Goal: Task Accomplishment & Management: Manage account settings

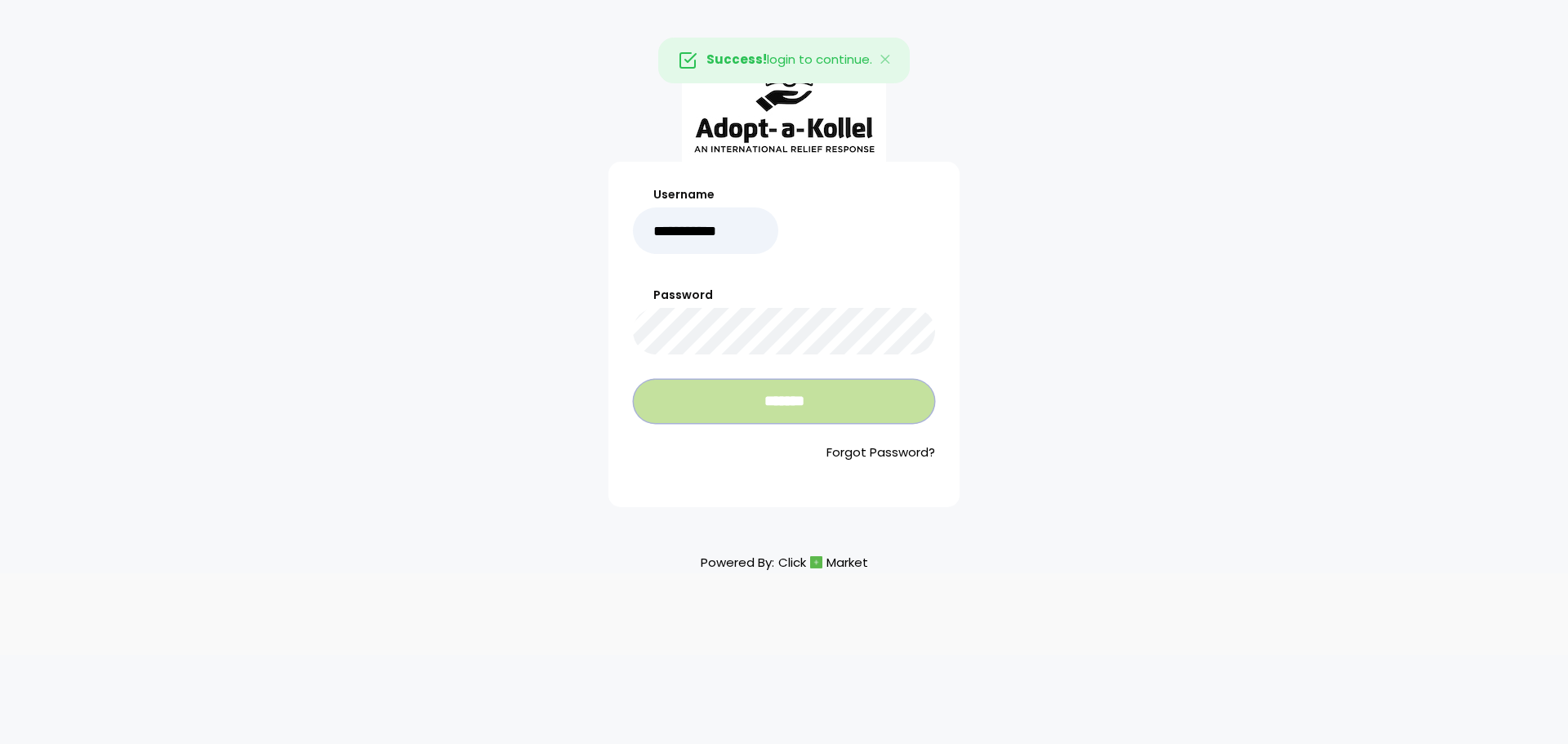
click at [734, 411] on input "*******" at bounding box center [784, 401] width 302 height 45
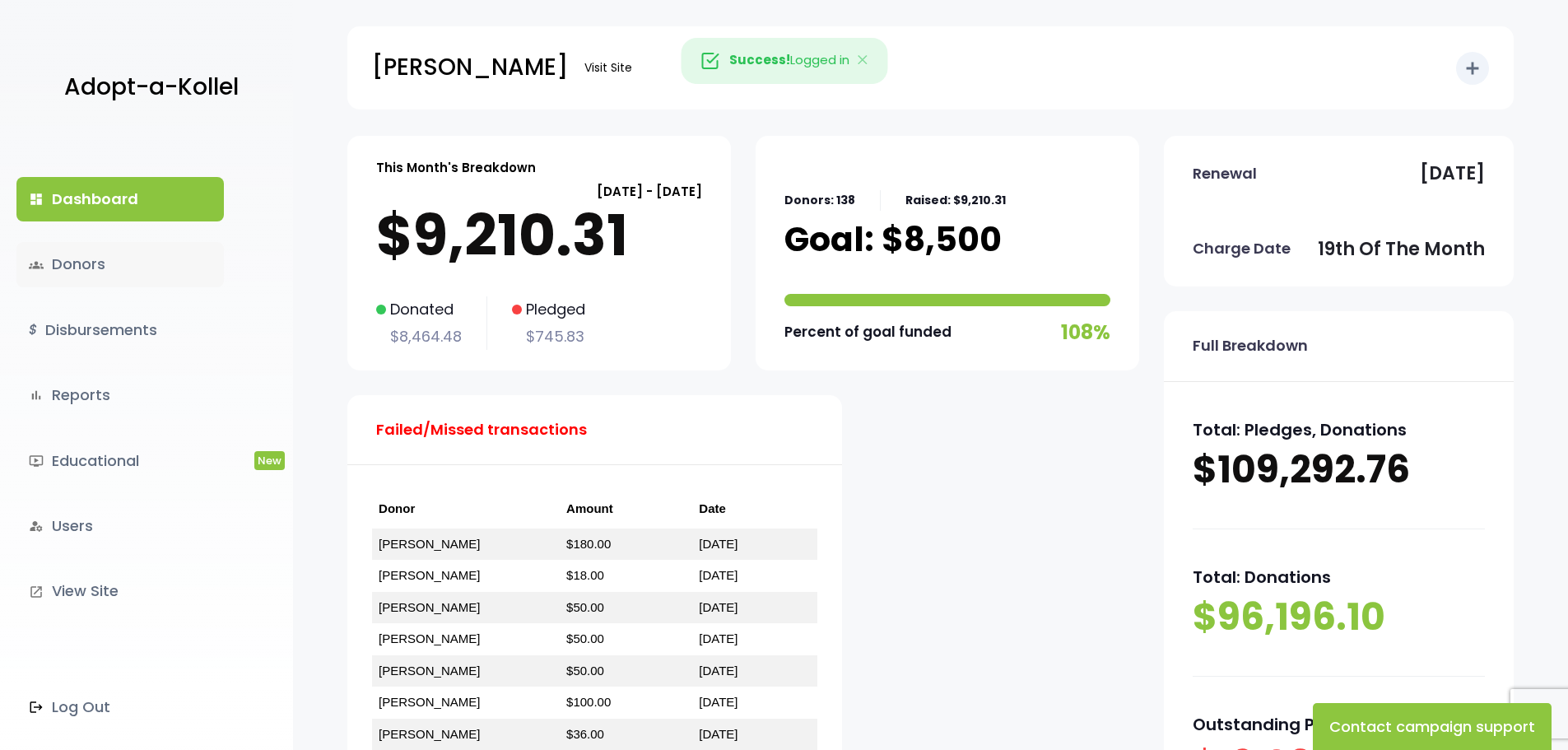
click at [172, 257] on link "groups Donors" at bounding box center [120, 264] width 208 height 44
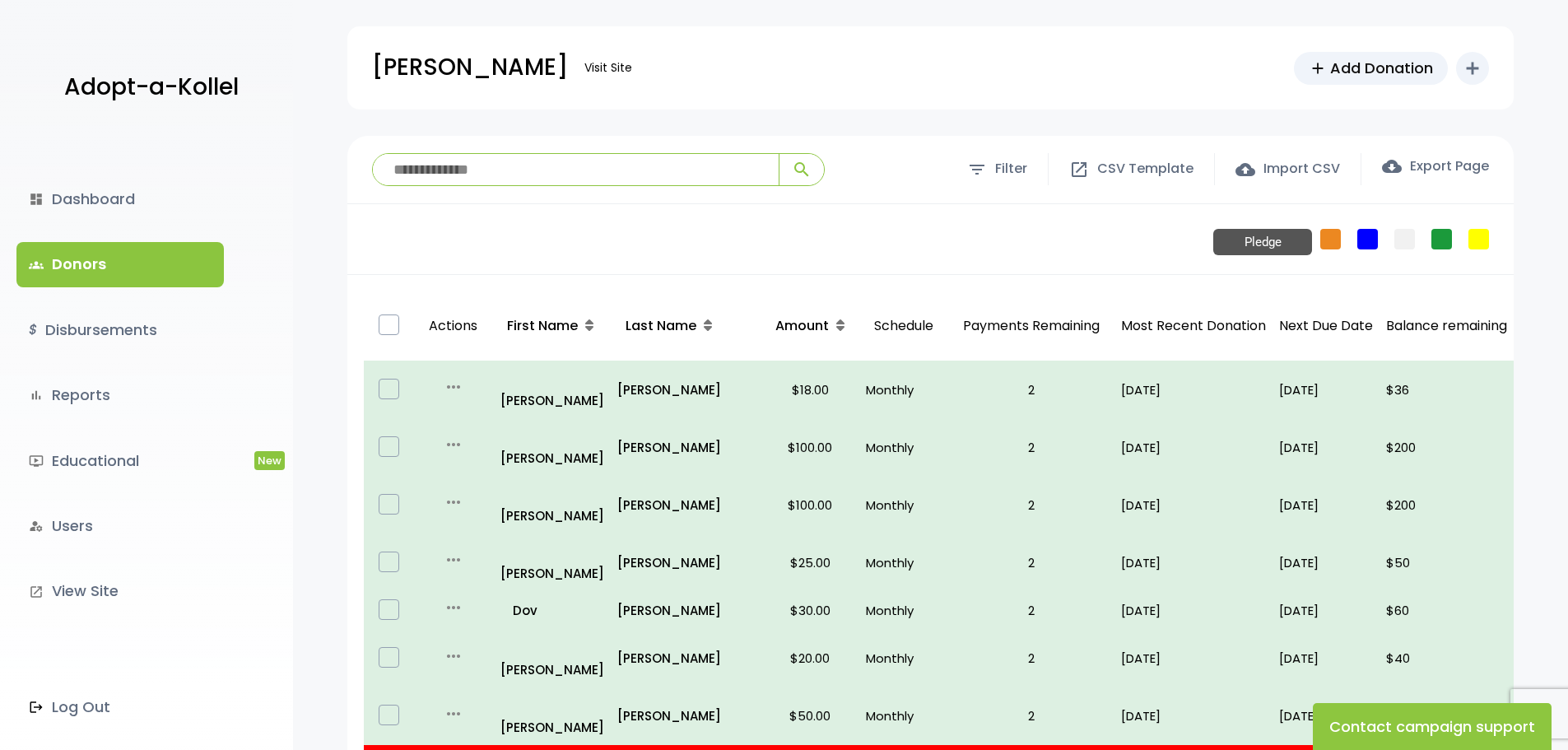
click at [1334, 232] on link "Pledge" at bounding box center [1330, 239] width 20 height 20
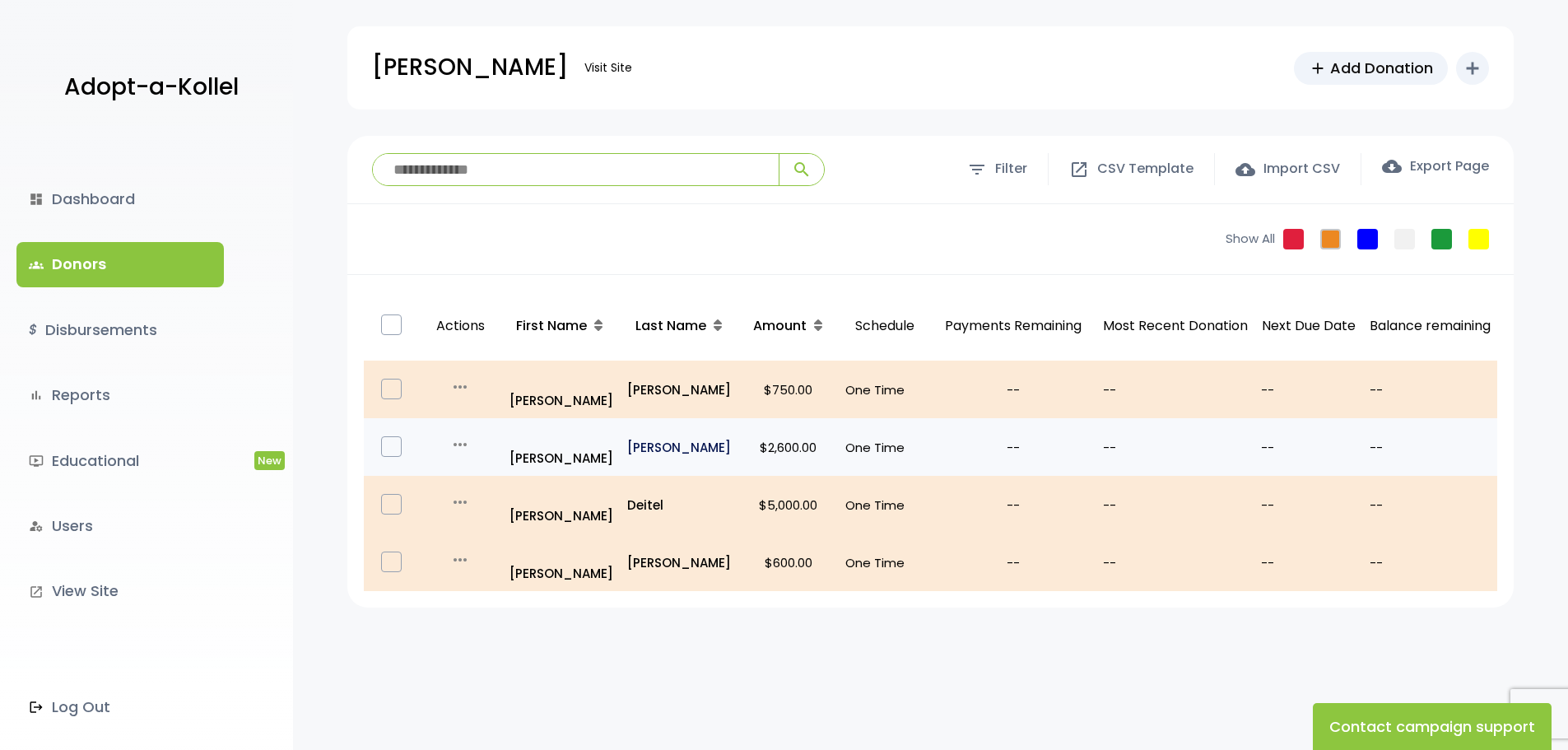
click at [654, 436] on p "Rosenthal" at bounding box center [679, 447] width 104 height 22
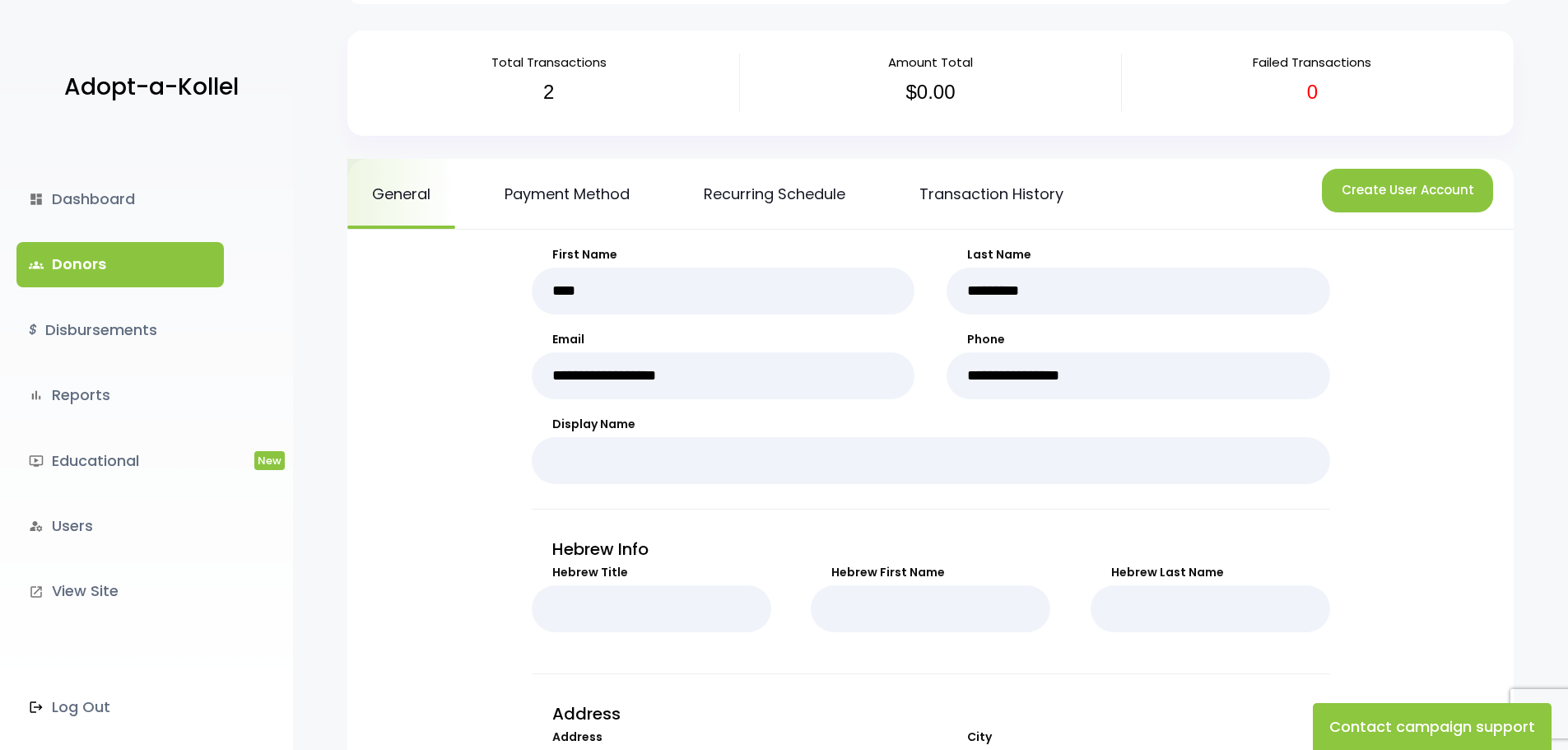
scroll to position [82, 0]
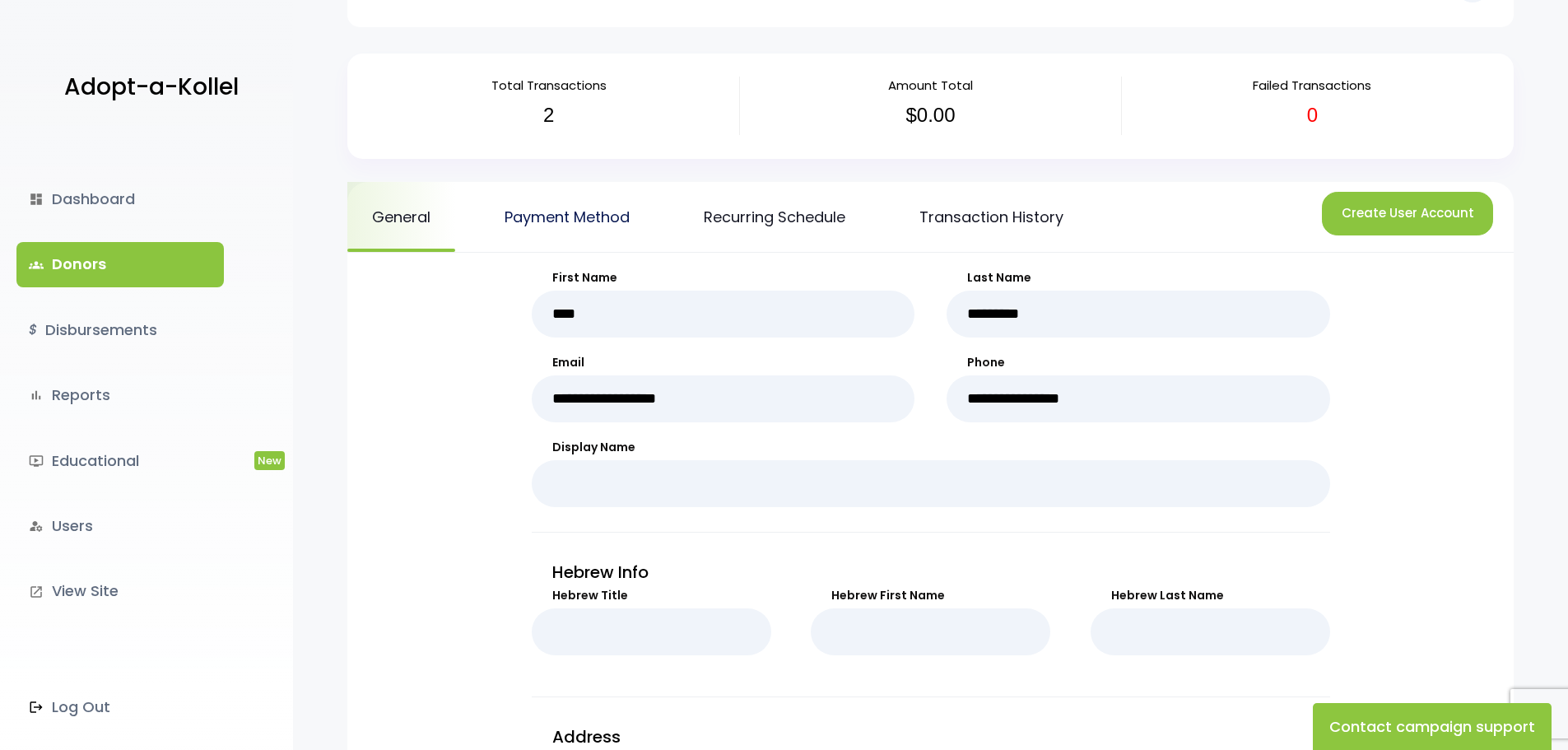
click at [608, 223] on link "Payment Method" at bounding box center [567, 217] width 174 height 70
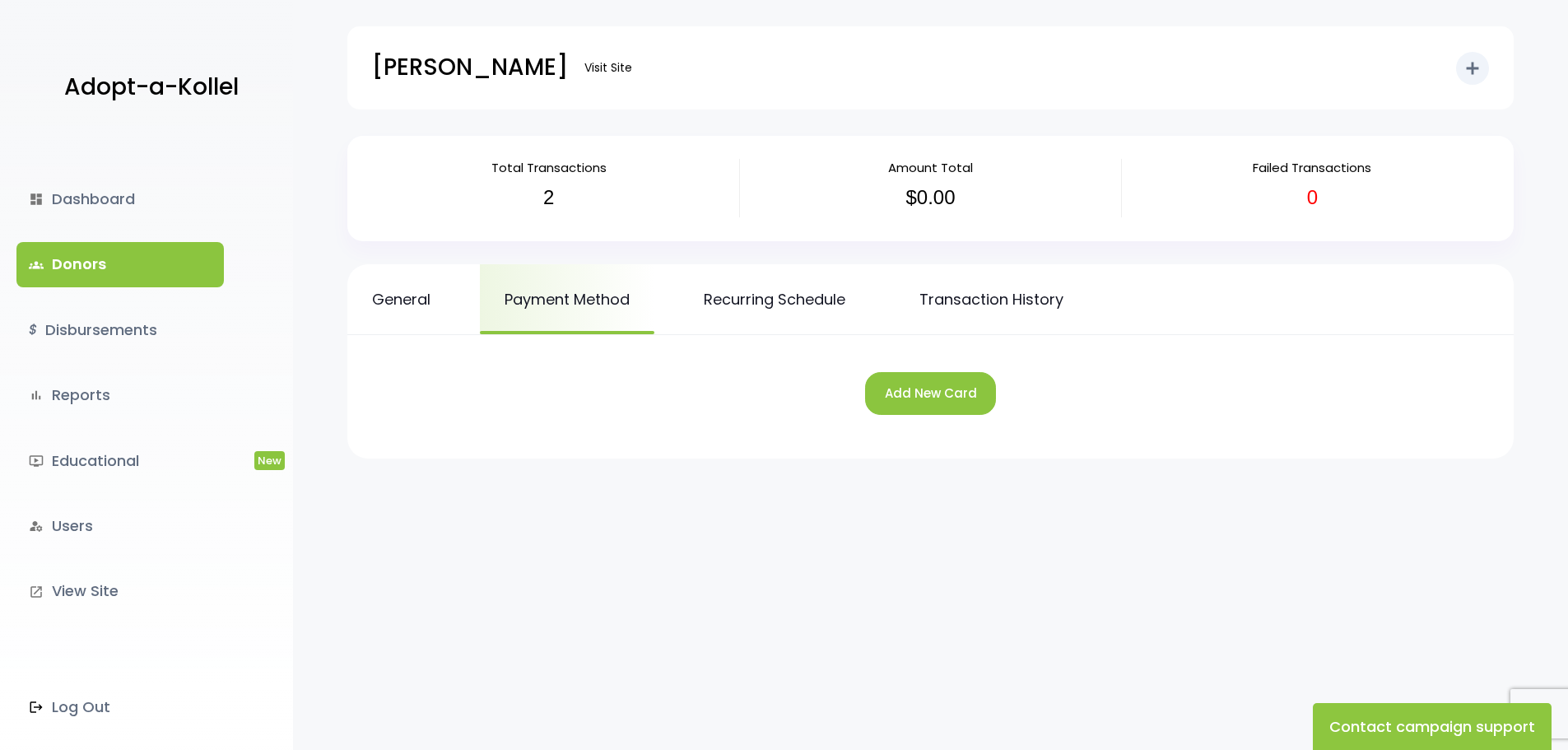
click at [921, 417] on div "Add New Card" at bounding box center [929, 396] width 1133 height 90
click at [921, 394] on button "Add New Card" at bounding box center [930, 394] width 131 height 43
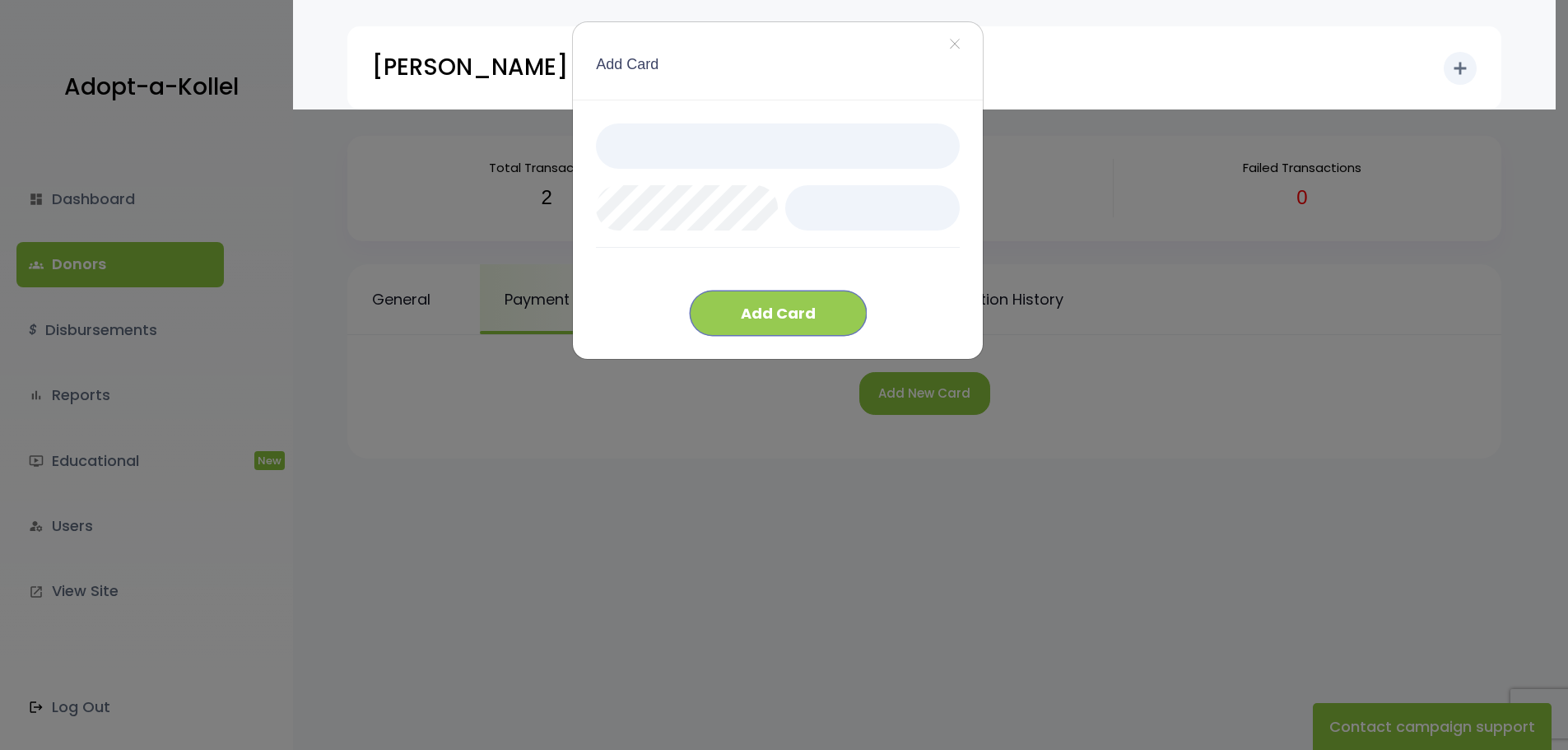
click at [797, 302] on button "Add Card" at bounding box center [778, 313] width 177 height 45
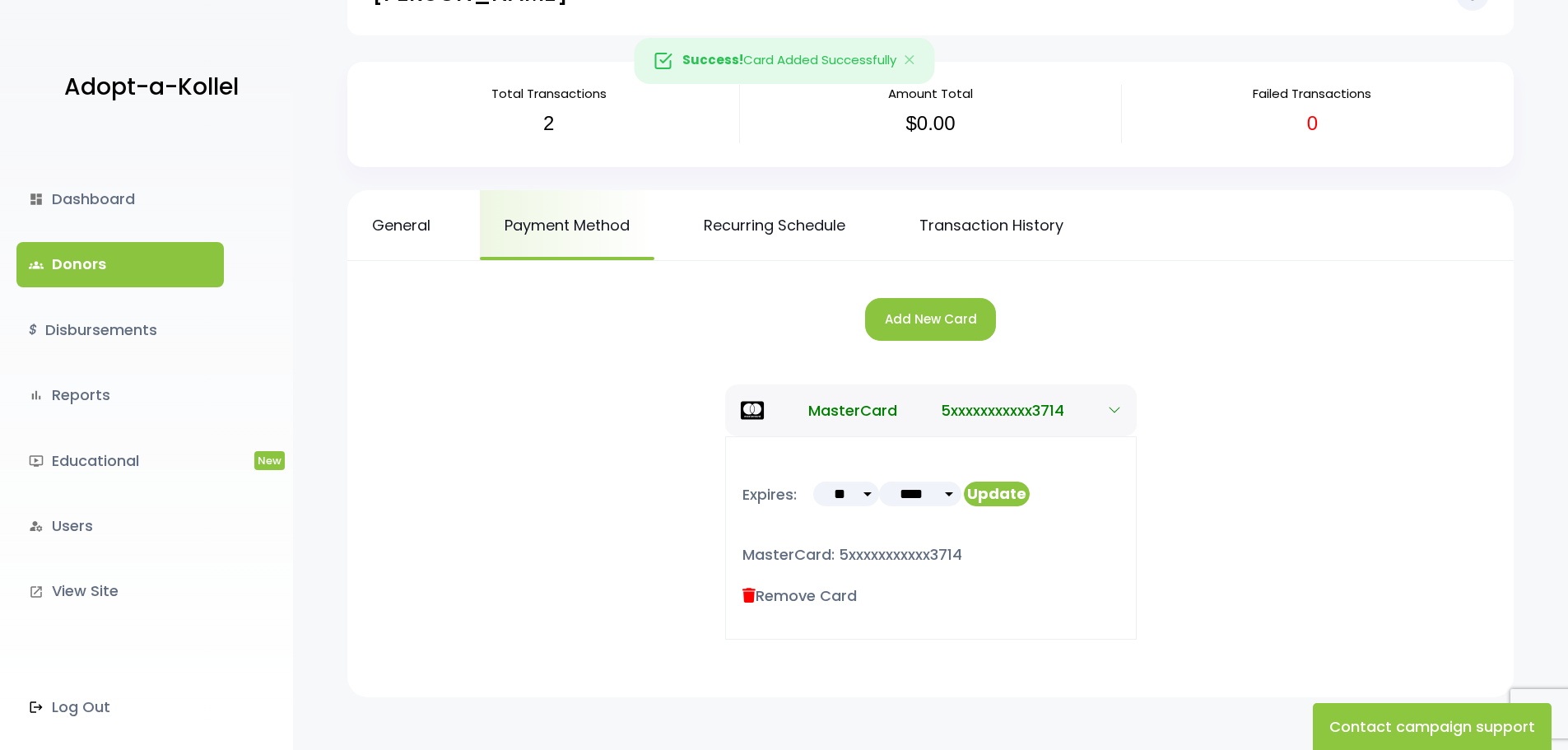
scroll to position [172, 0]
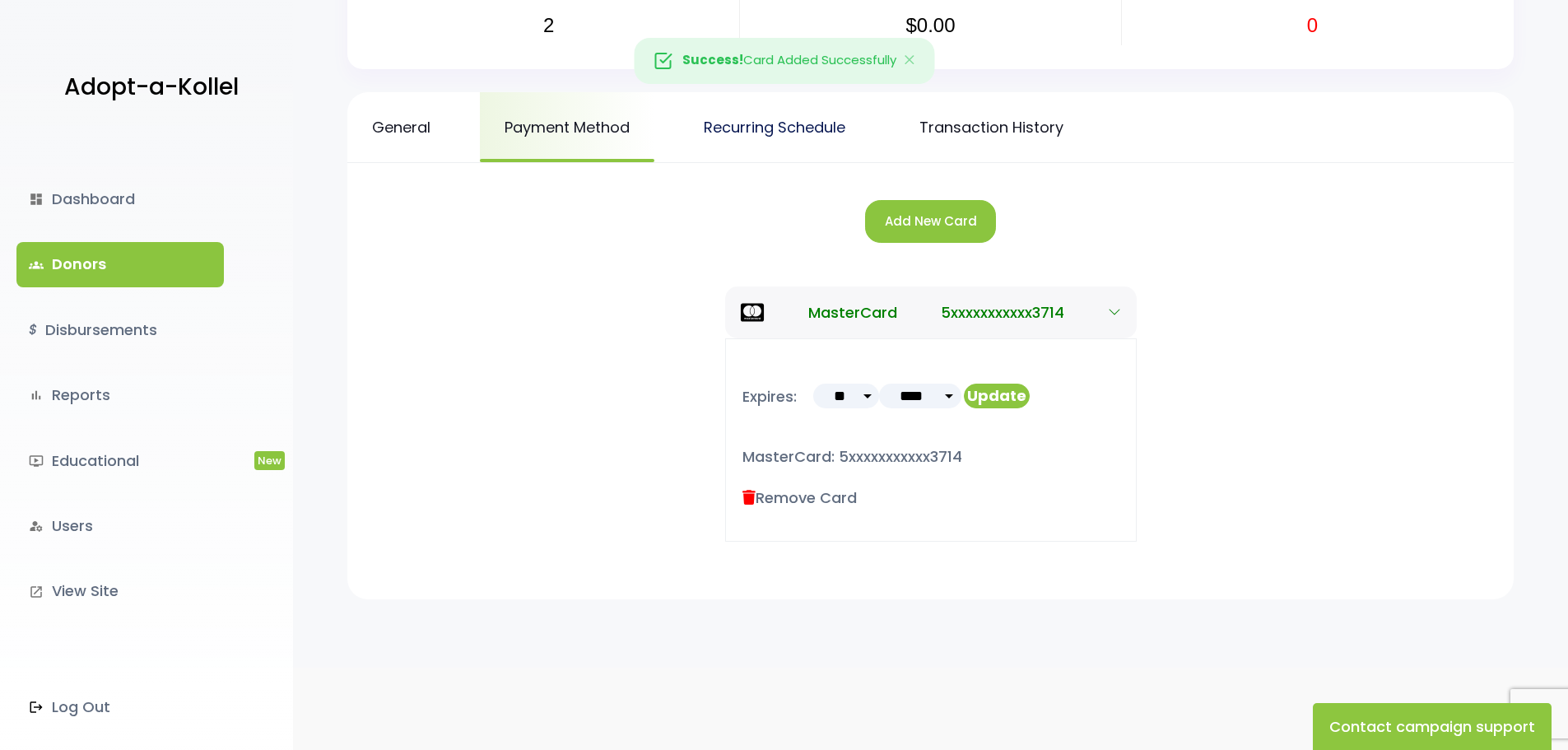
click at [761, 126] on link "Recurring Schedule" at bounding box center [775, 126] width 191 height 70
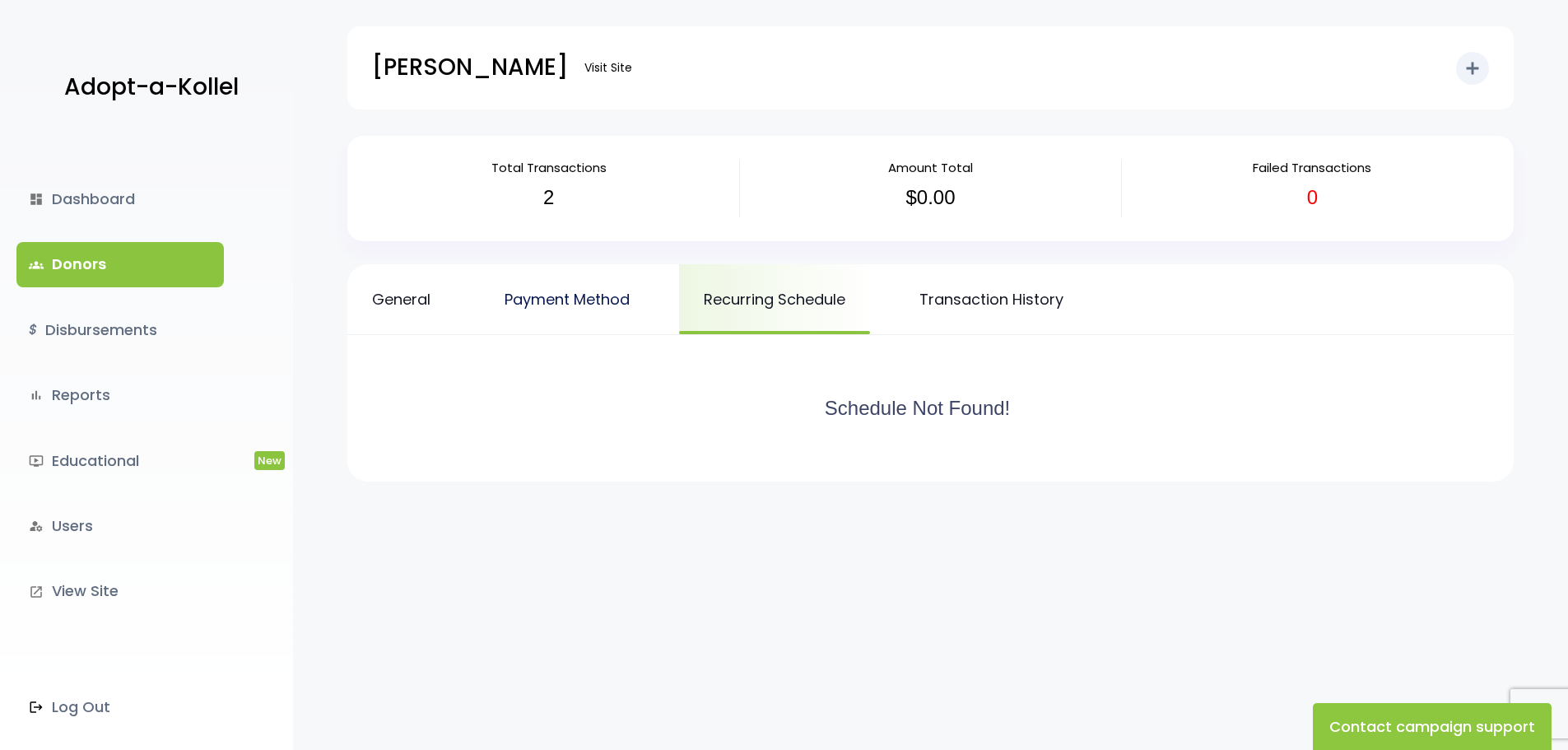
click at [608, 295] on link "Payment Method" at bounding box center [567, 299] width 174 height 70
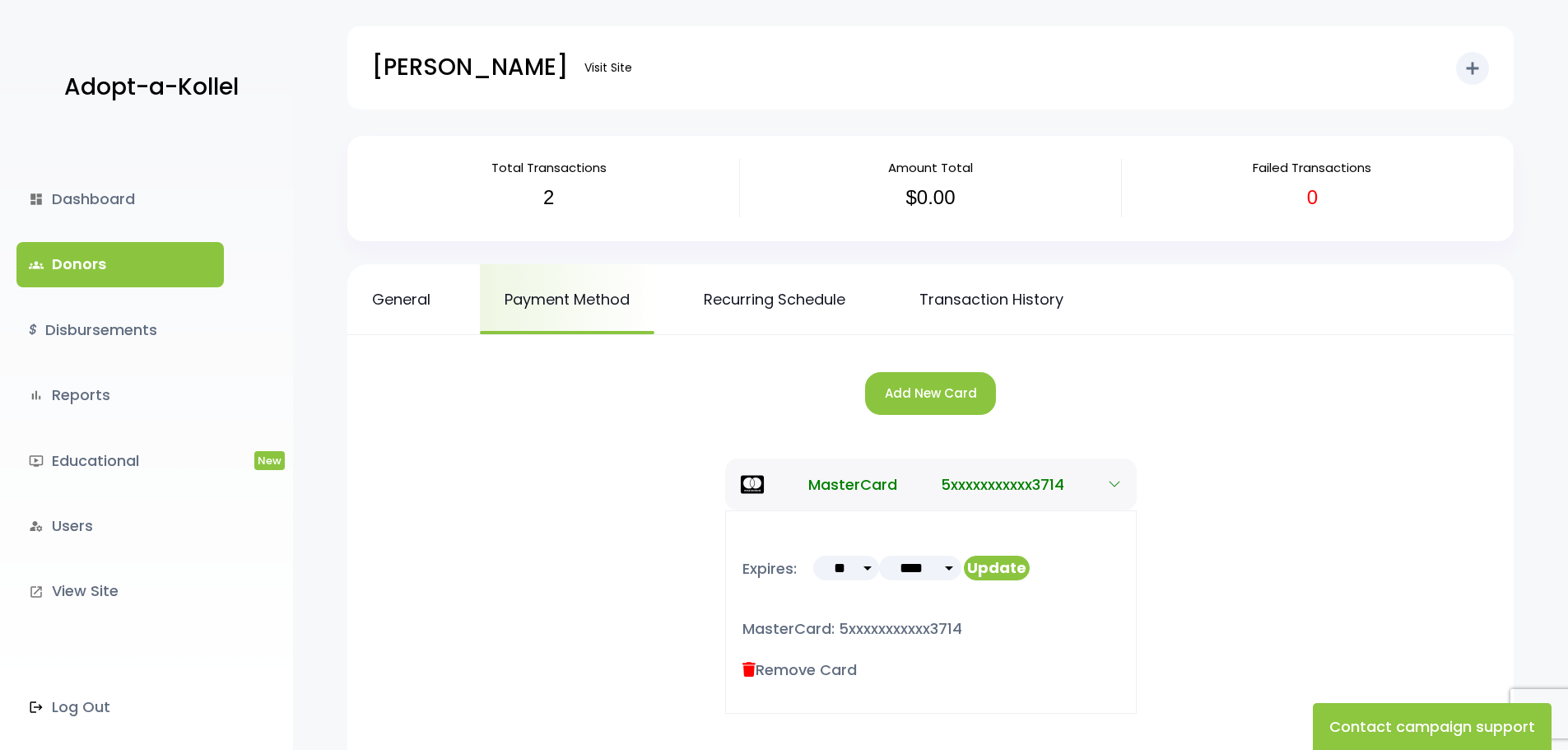
scroll to position [172, 0]
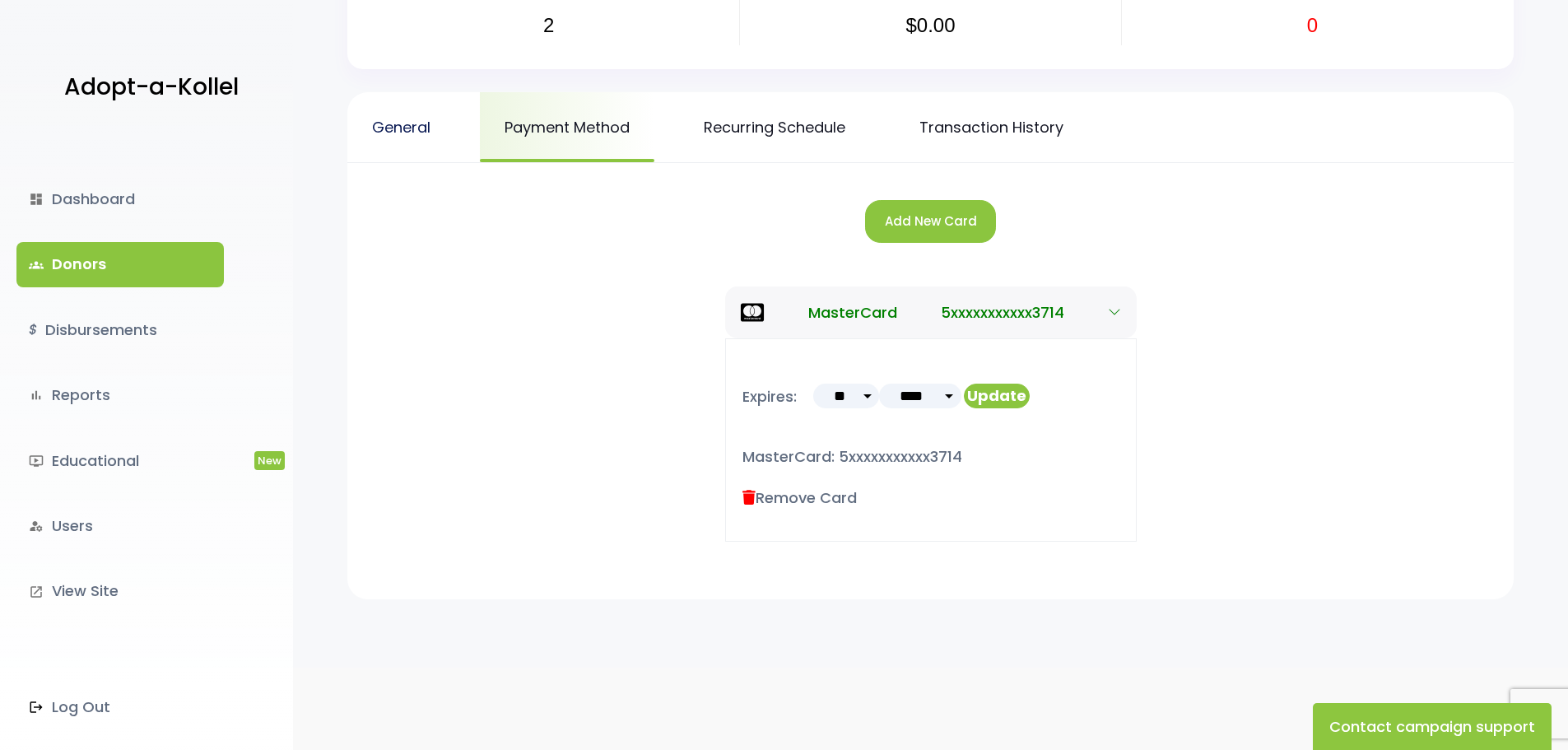
click at [392, 131] on link "General" at bounding box center [402, 126] width 108 height 70
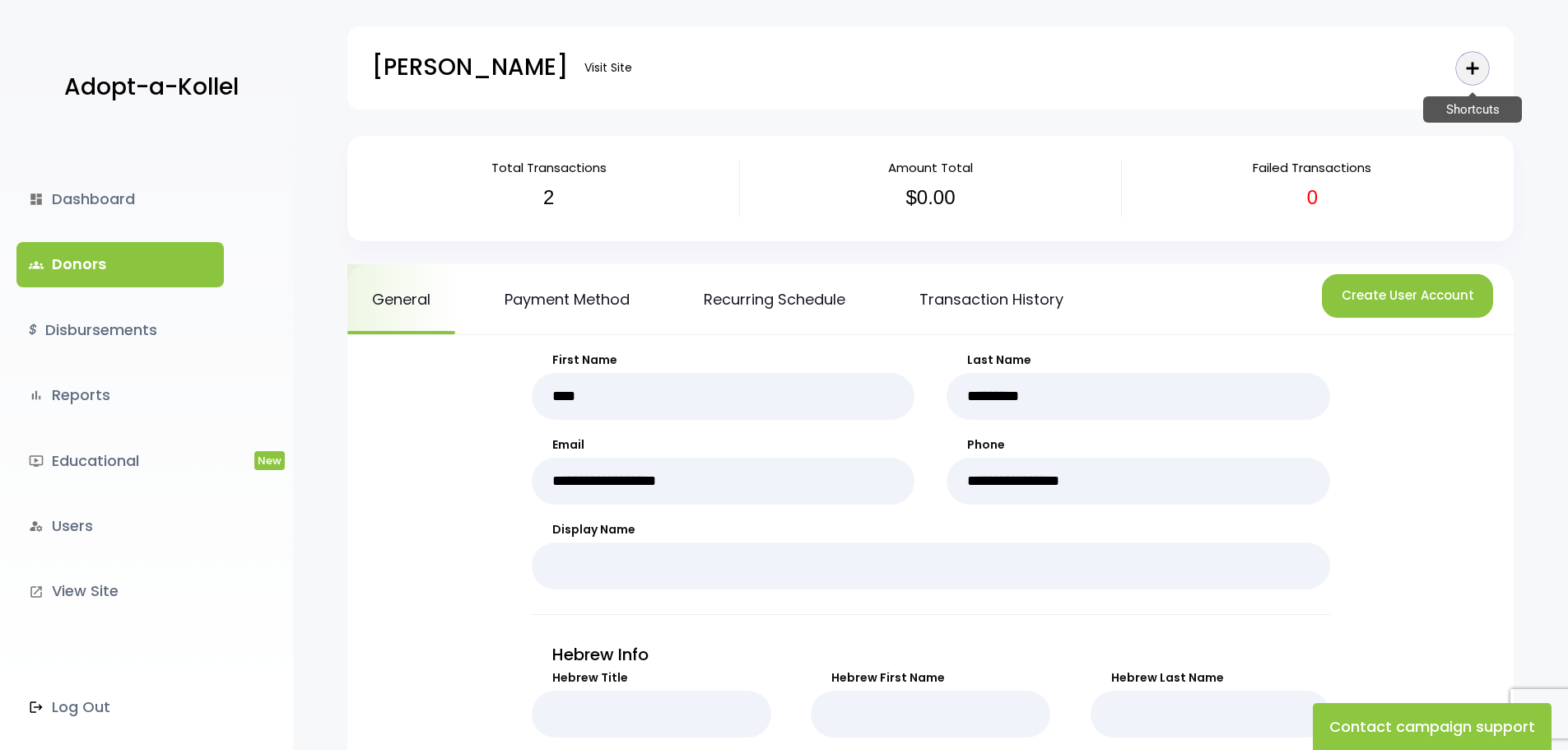
click at [1472, 65] on icon "add" at bounding box center [1472, 68] width 19 height 19
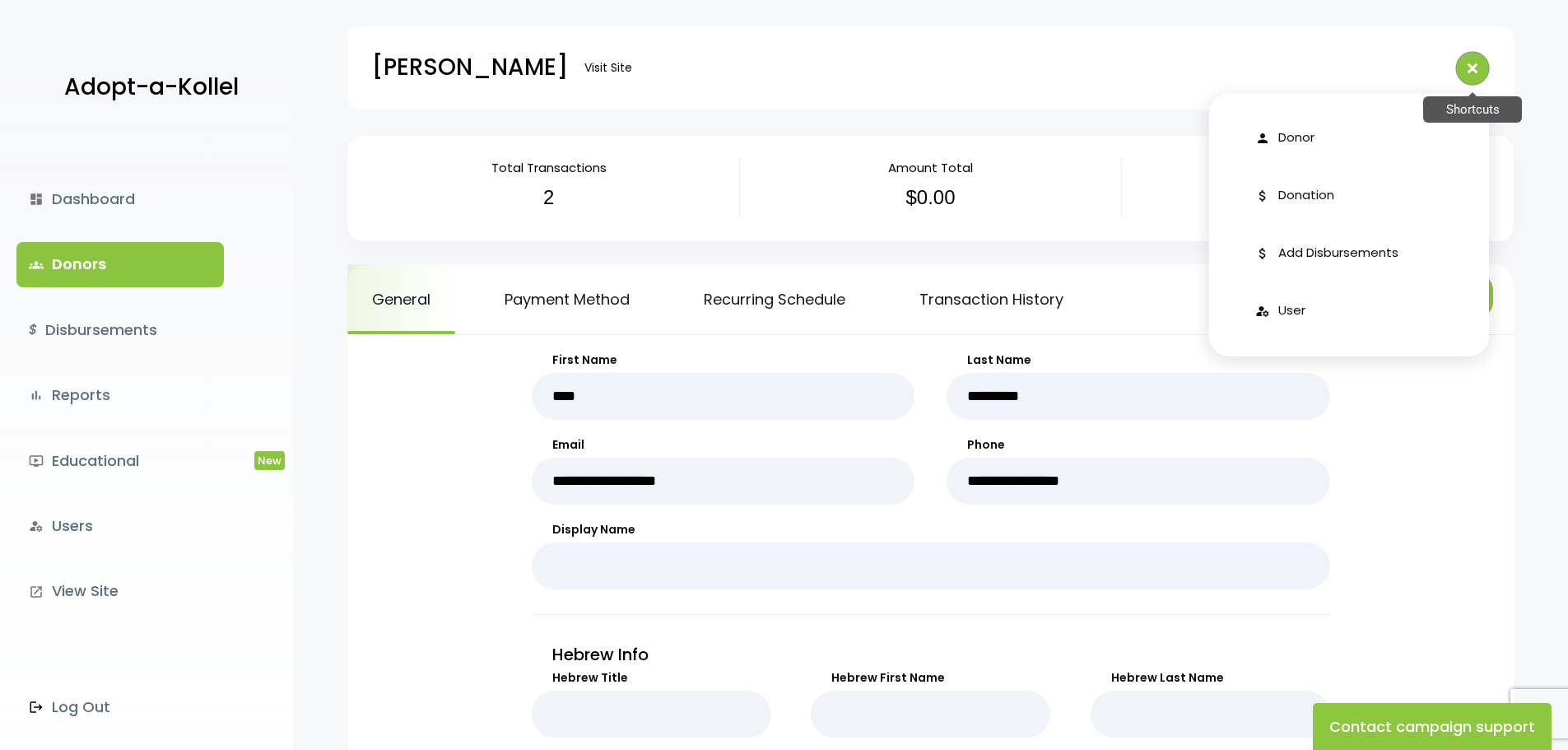
click at [1472, 65] on icon "add" at bounding box center [1472, 68] width 28 height 28
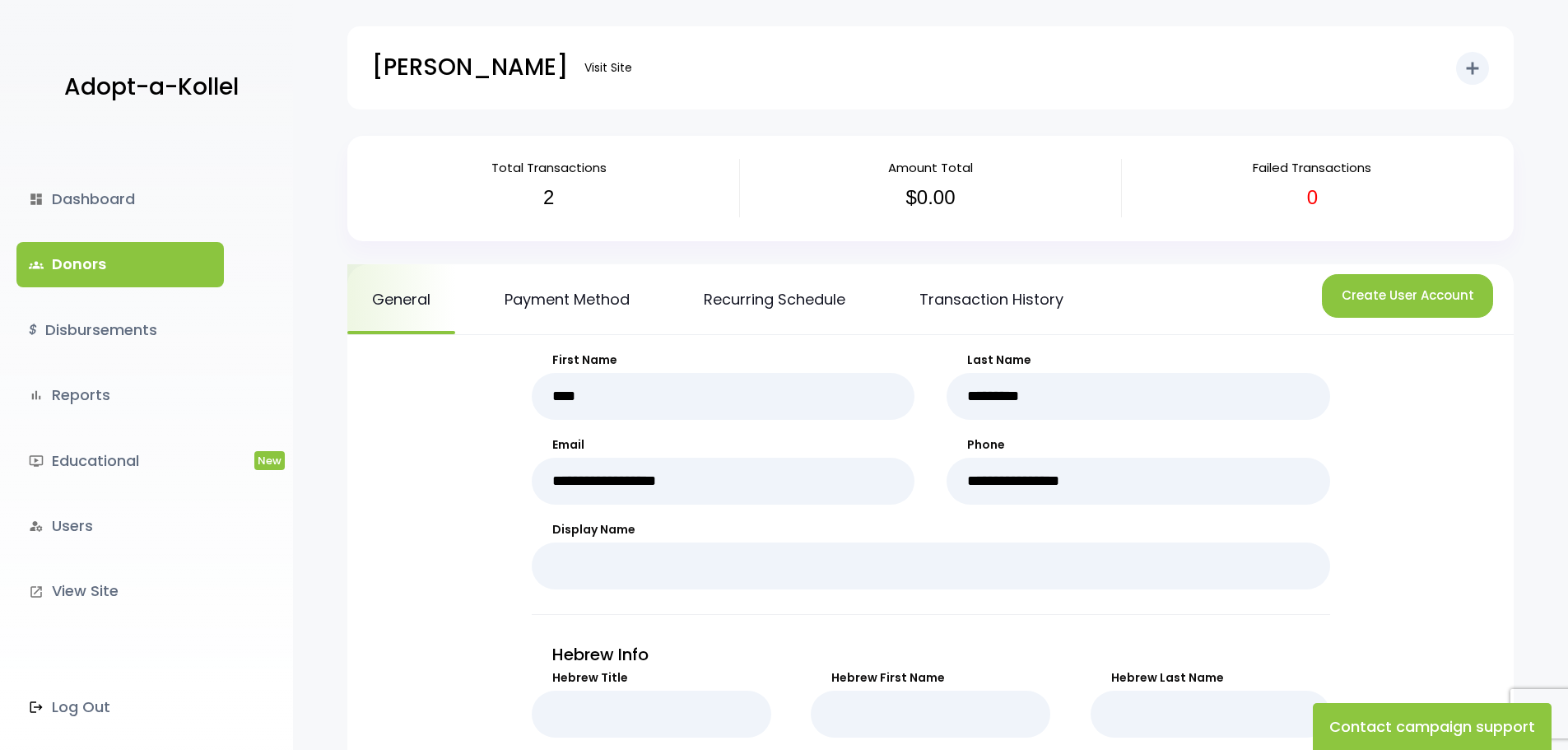
click at [129, 266] on link "groups Donors" at bounding box center [120, 264] width 208 height 44
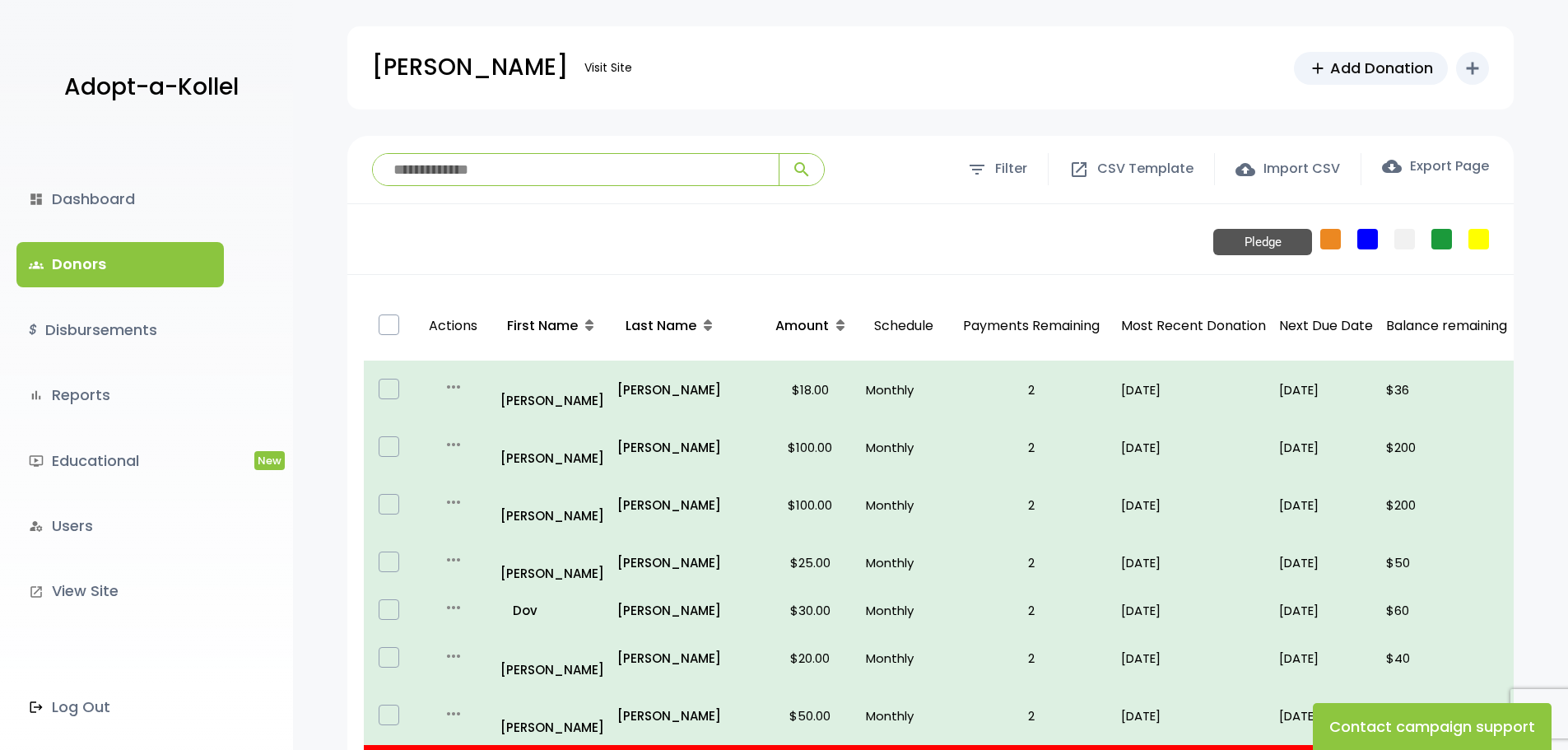
click at [1322, 244] on link "Pledge" at bounding box center [1330, 239] width 20 height 20
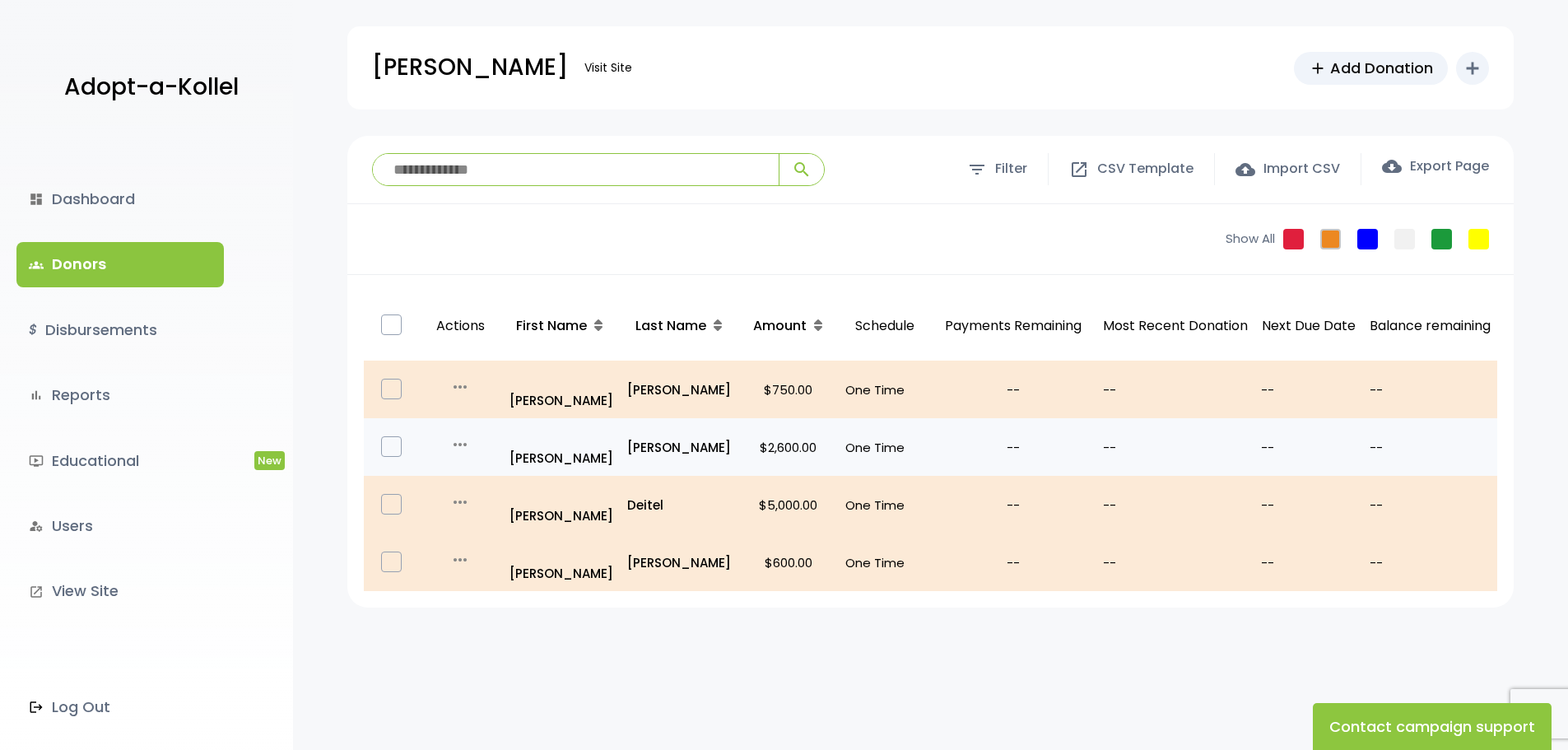
click at [459, 434] on icon "more_horiz" at bounding box center [460, 444] width 19 height 19
click at [478, 450] on link "Edit" at bounding box center [490, 468] width 138 height 40
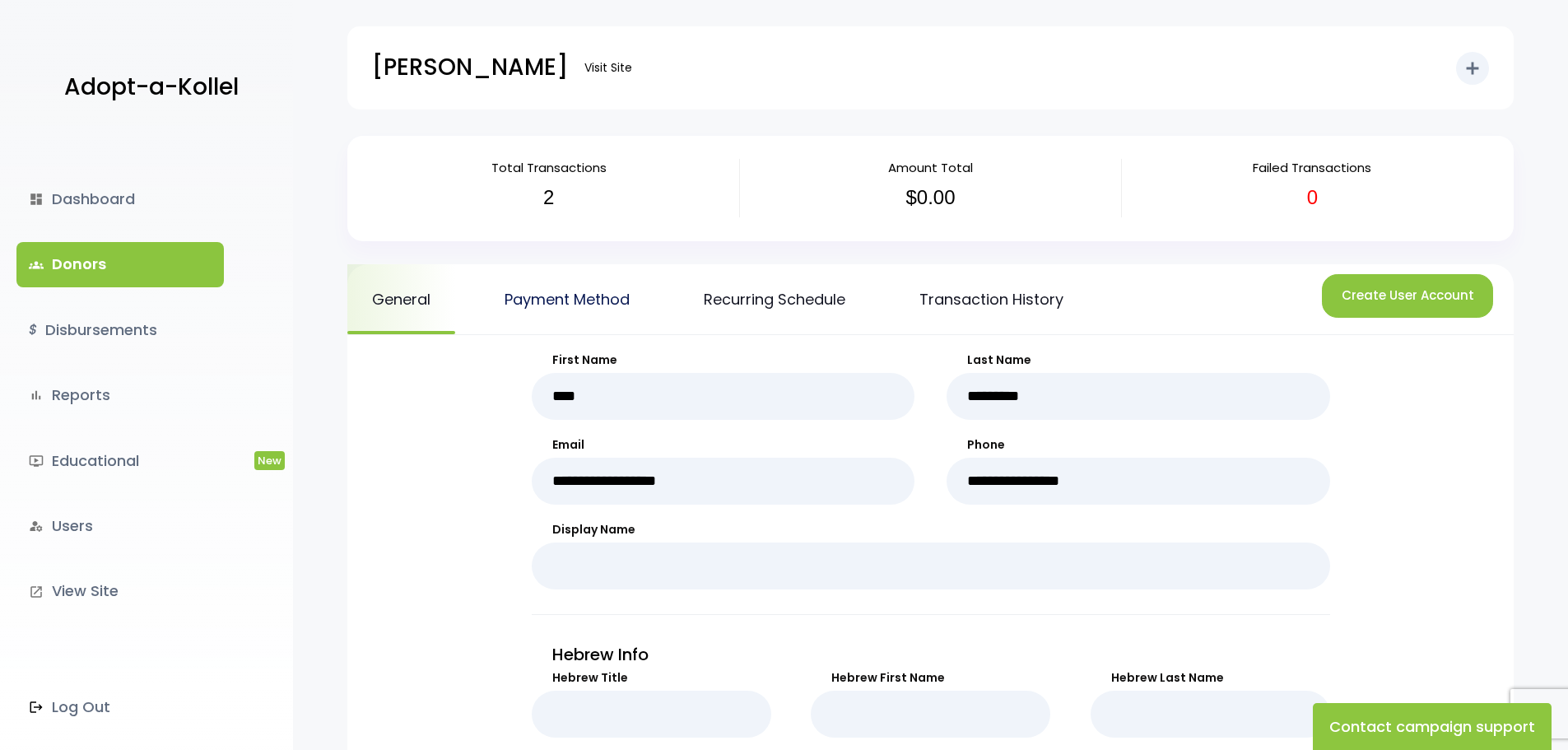
click at [539, 311] on link "Payment Method" at bounding box center [567, 299] width 174 height 70
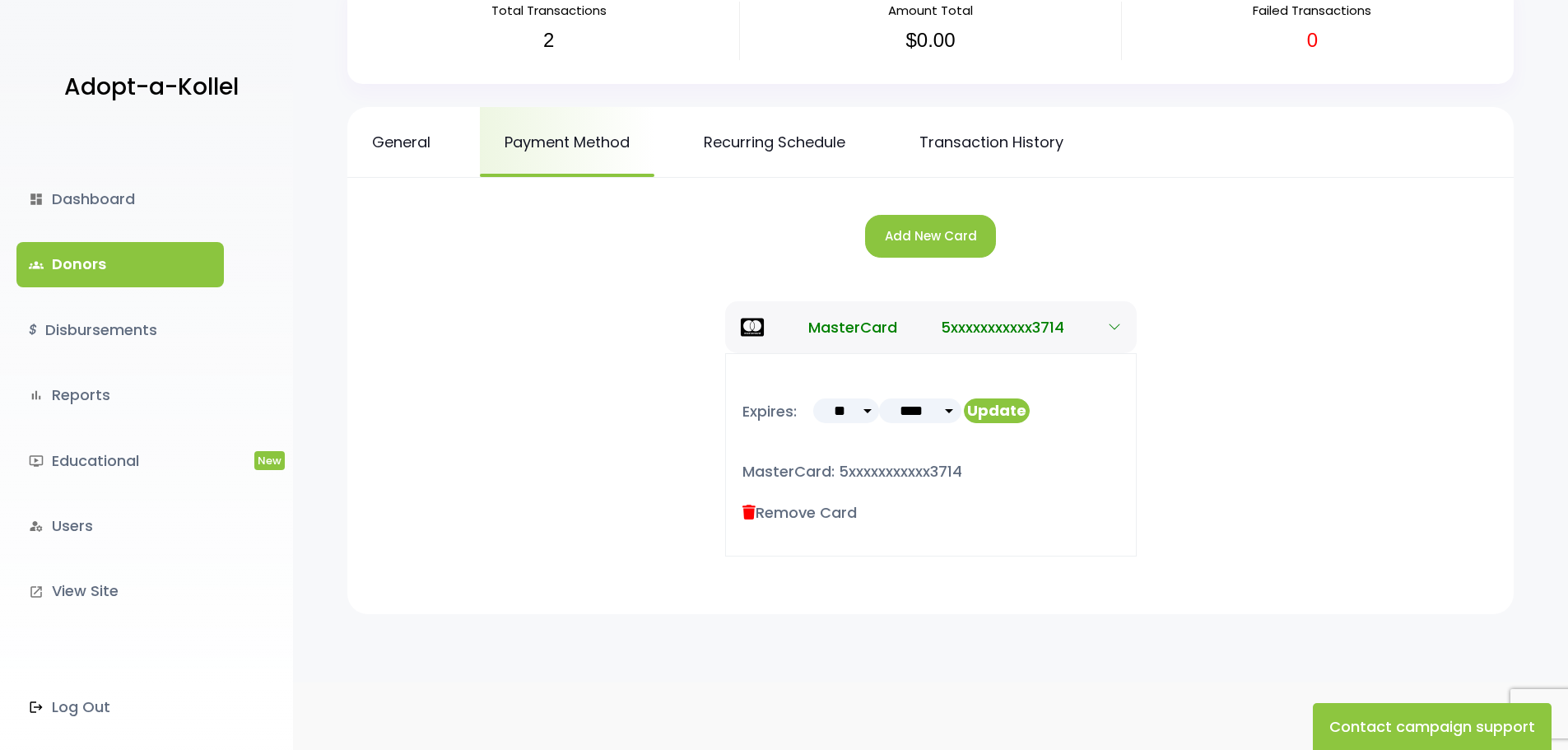
scroll to position [172, 0]
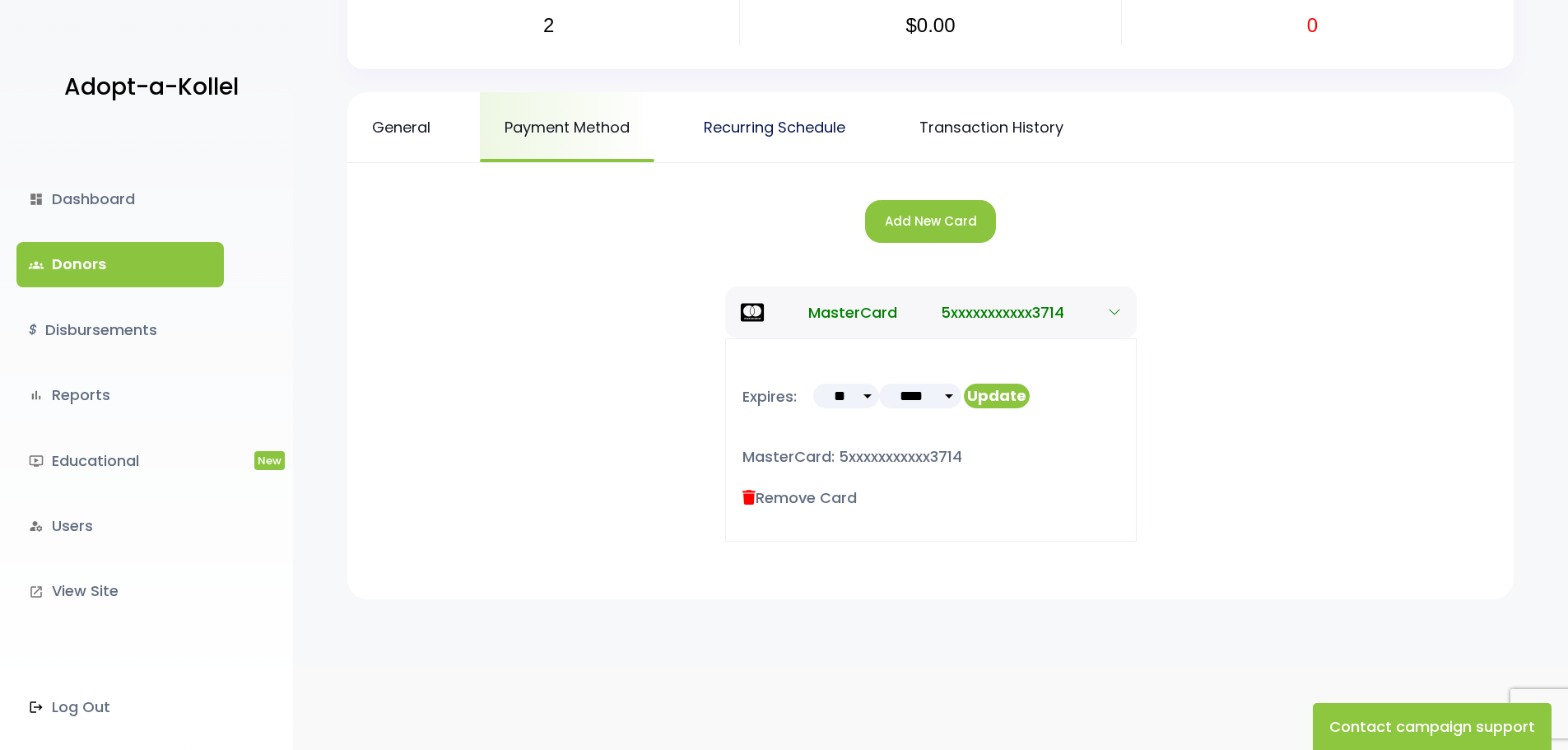
click at [736, 128] on link "Recurring Schedule" at bounding box center [775, 126] width 191 height 70
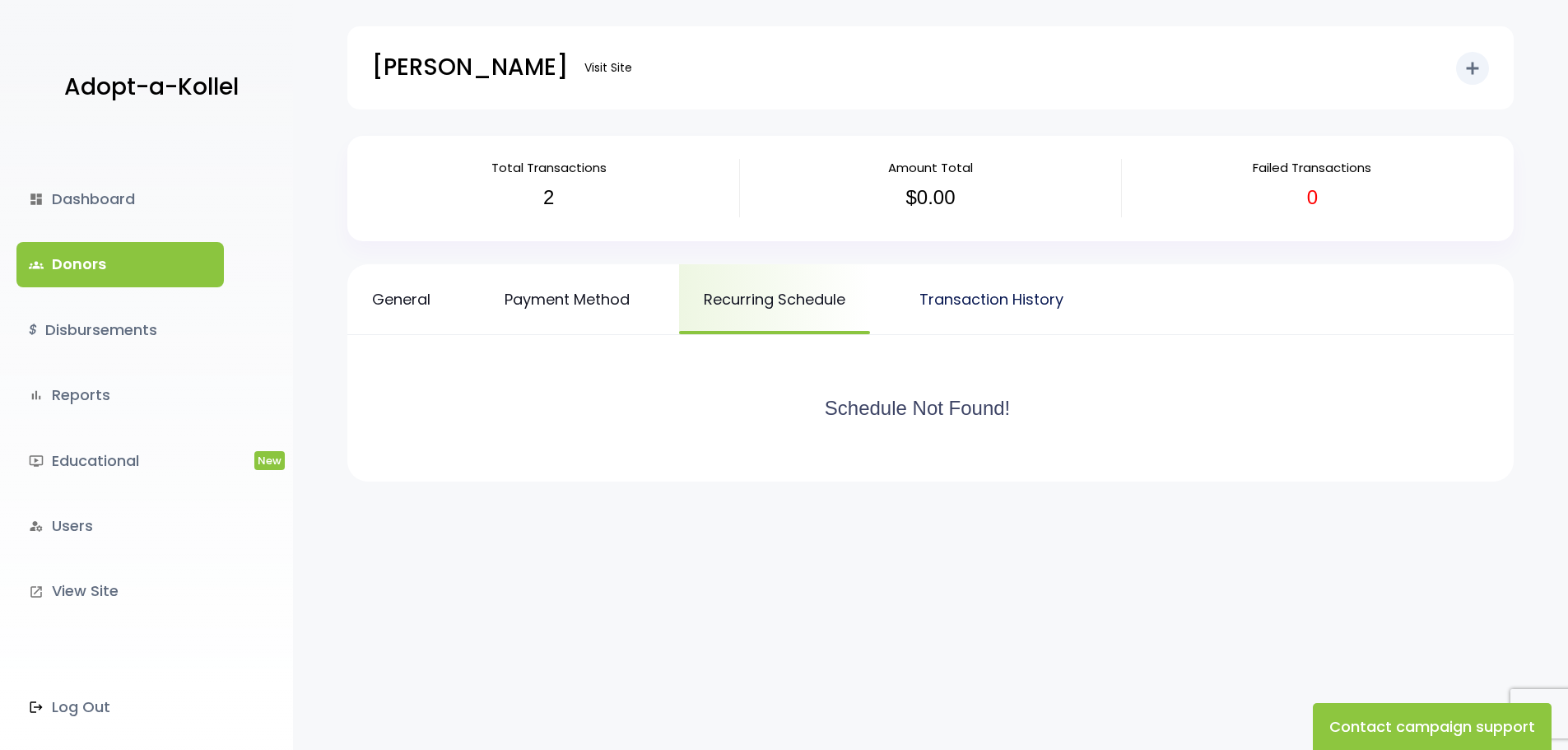
click at [997, 312] on link "Transaction History" at bounding box center [991, 299] width 194 height 70
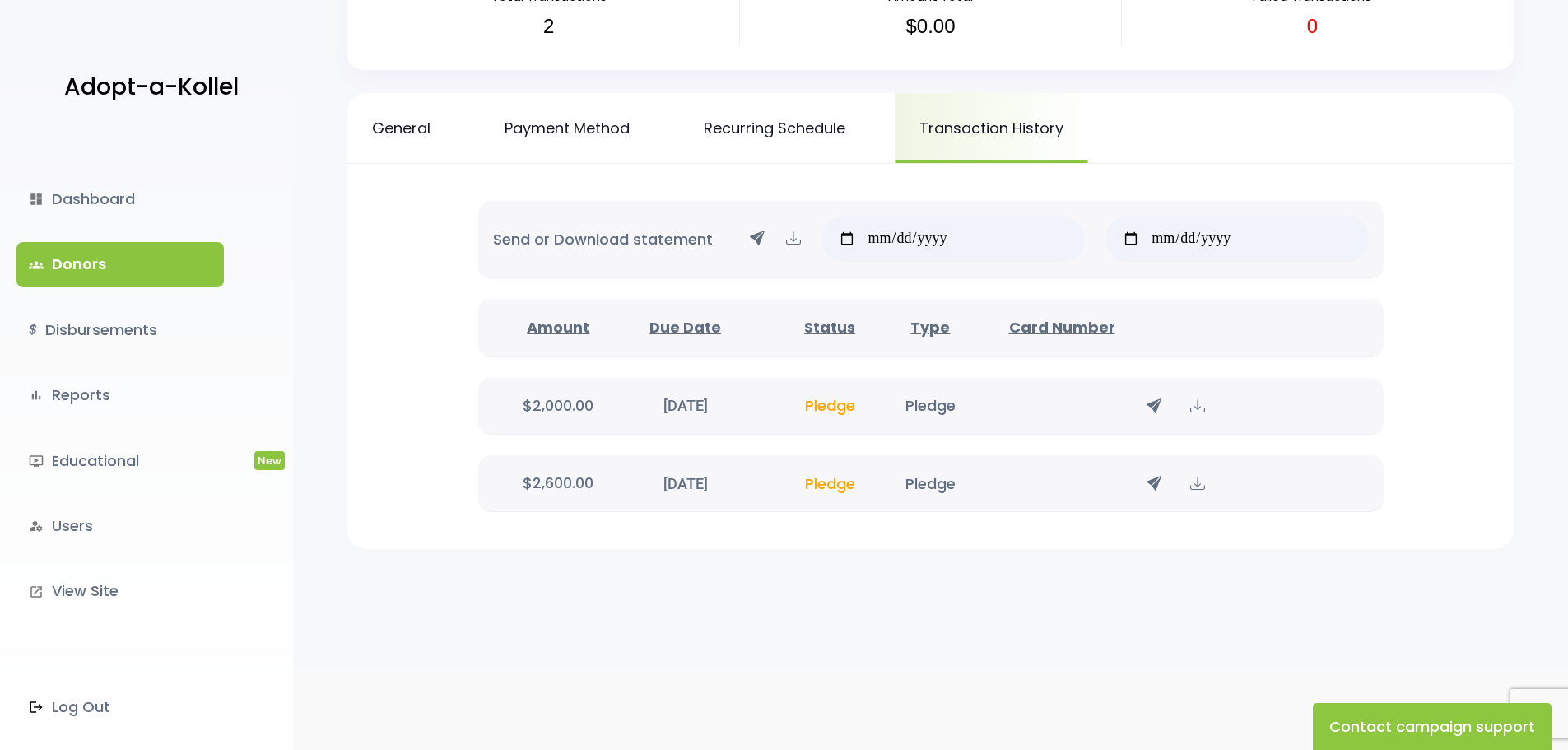
scroll to position [172, 0]
click at [722, 123] on link "Recurring Schedule" at bounding box center [775, 126] width 191 height 70
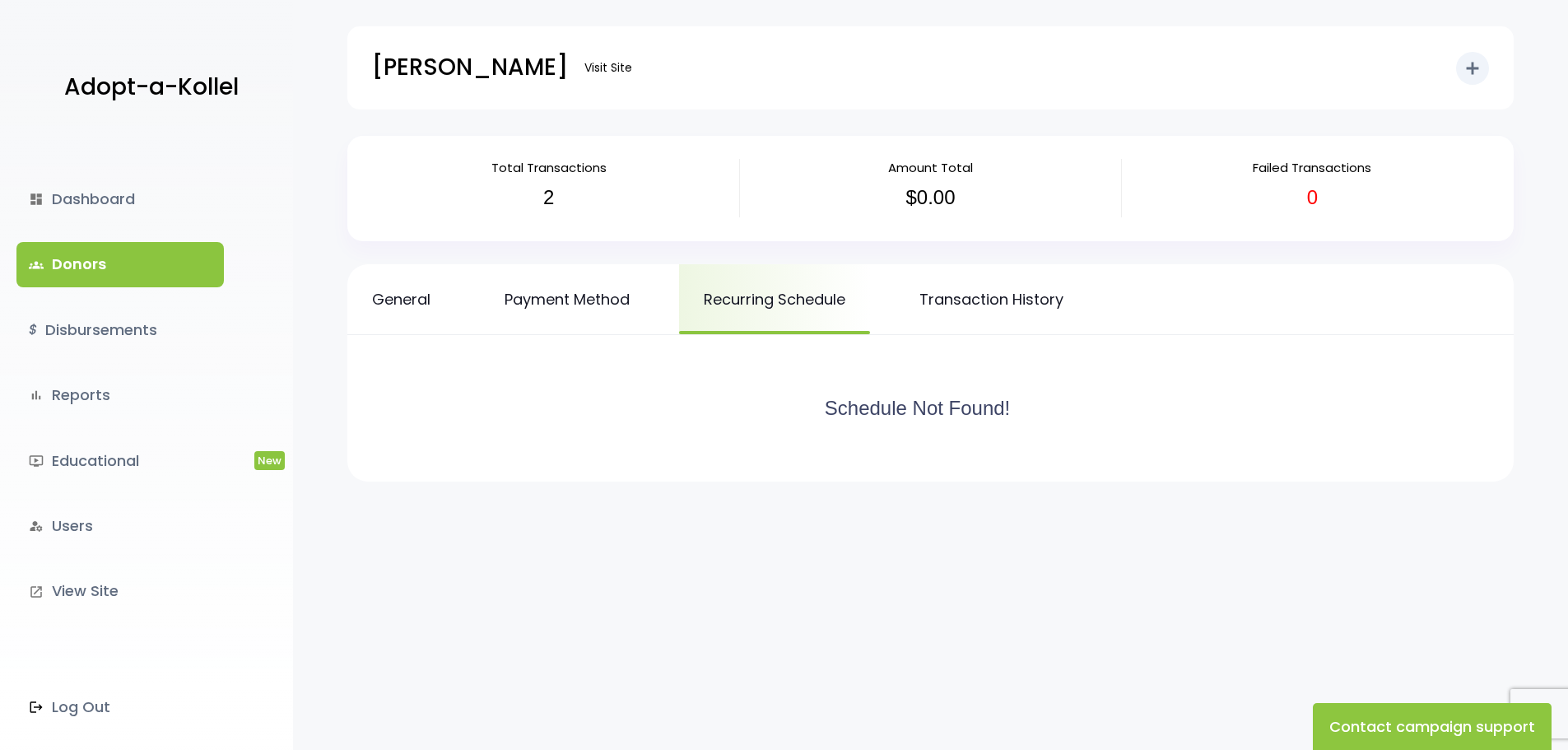
click at [898, 422] on div "Schedule Not Found!" at bounding box center [930, 409] width 1100 height 81
click at [1468, 74] on icon "add" at bounding box center [1472, 68] width 19 height 19
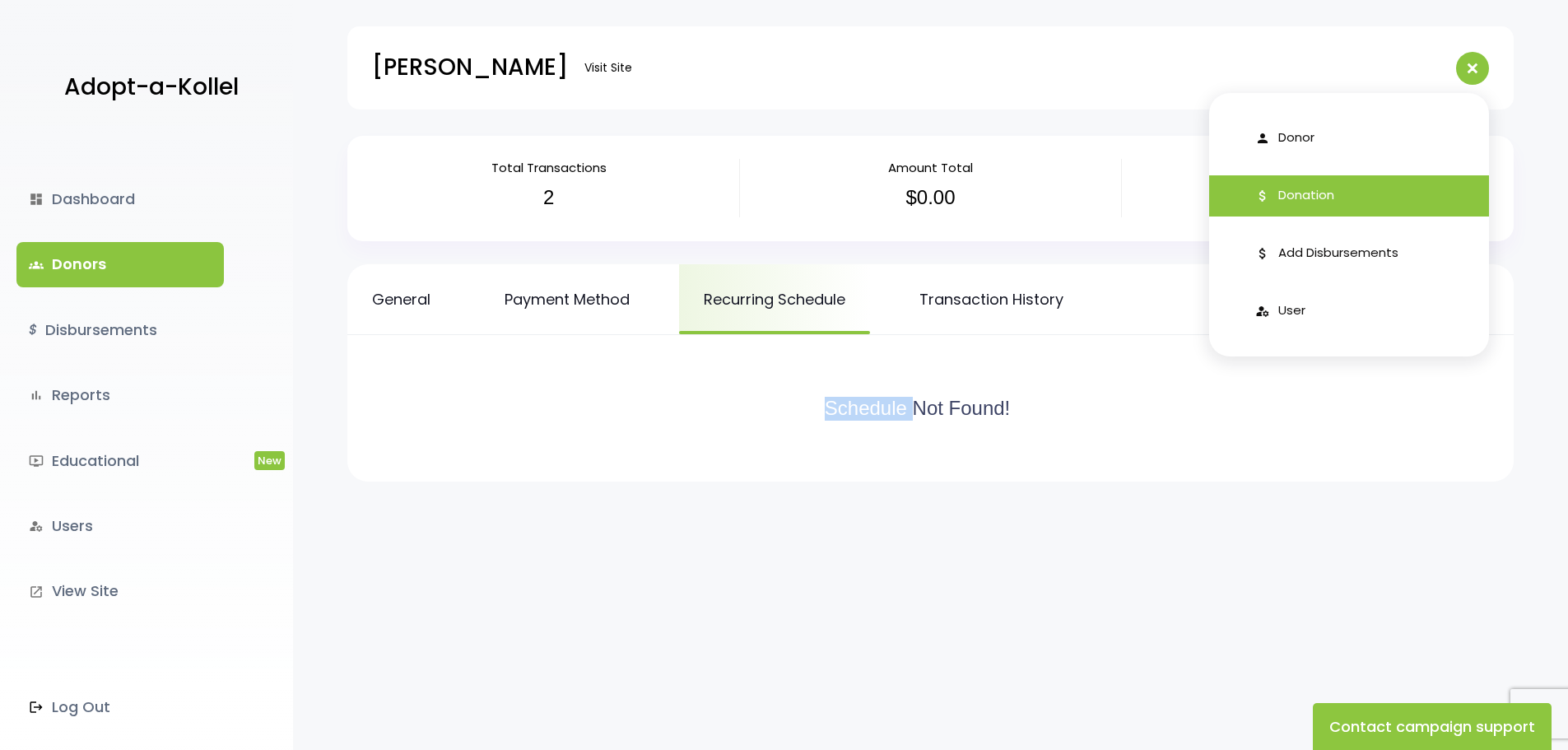
click at [1321, 200] on span "Donation" at bounding box center [1305, 195] width 56 height 19
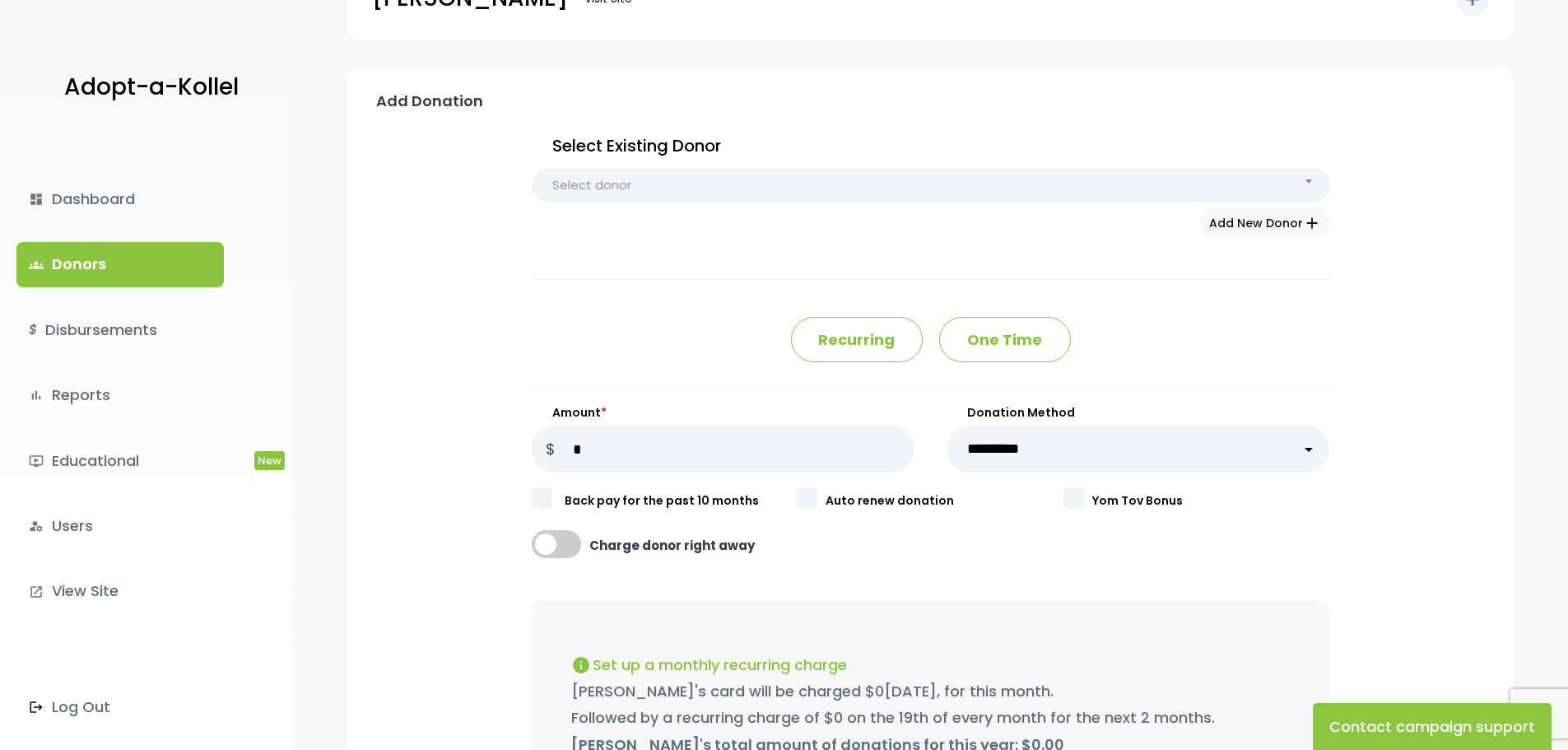
scroll to position [165, 0]
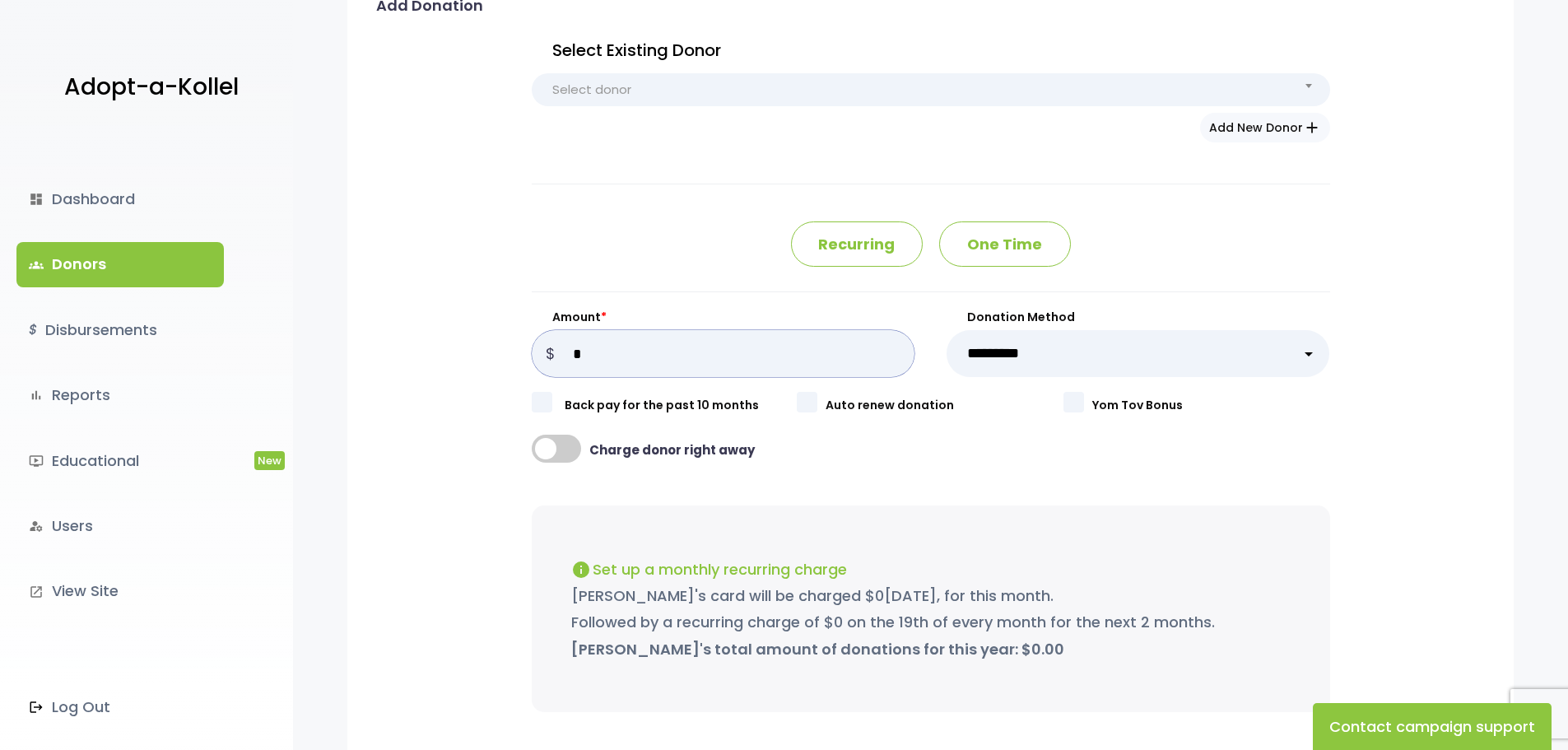
click at [596, 360] on input "Amount *" at bounding box center [723, 353] width 384 height 47
drag, startPoint x: 579, startPoint y: 356, endPoint x: 547, endPoint y: 351, distance: 32.4
click at [547, 351] on div "Amount * $" at bounding box center [723, 342] width 384 height 68
click at [99, 268] on link "groups Donors" at bounding box center [120, 264] width 208 height 44
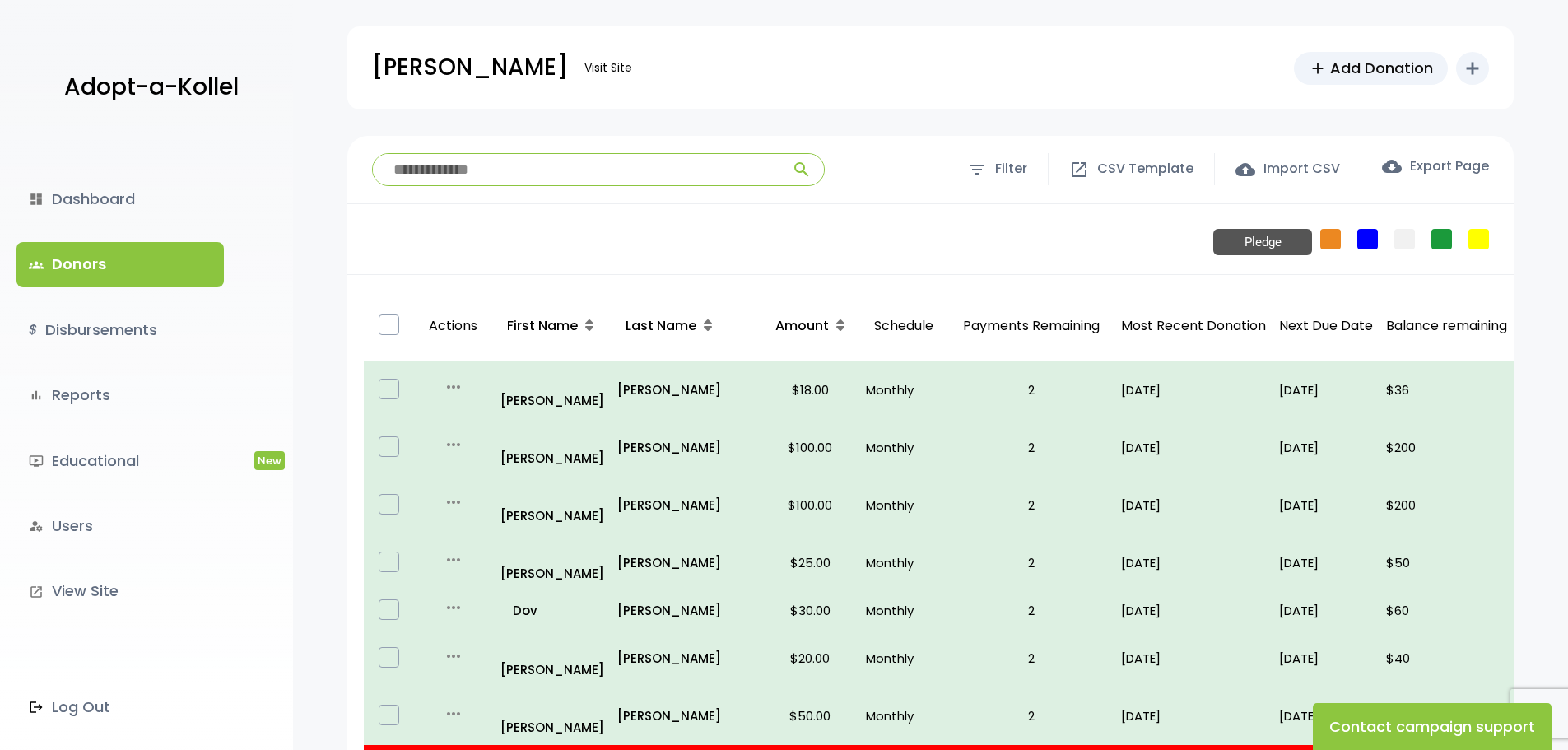
click at [1329, 241] on link "Pledge" at bounding box center [1330, 239] width 20 height 20
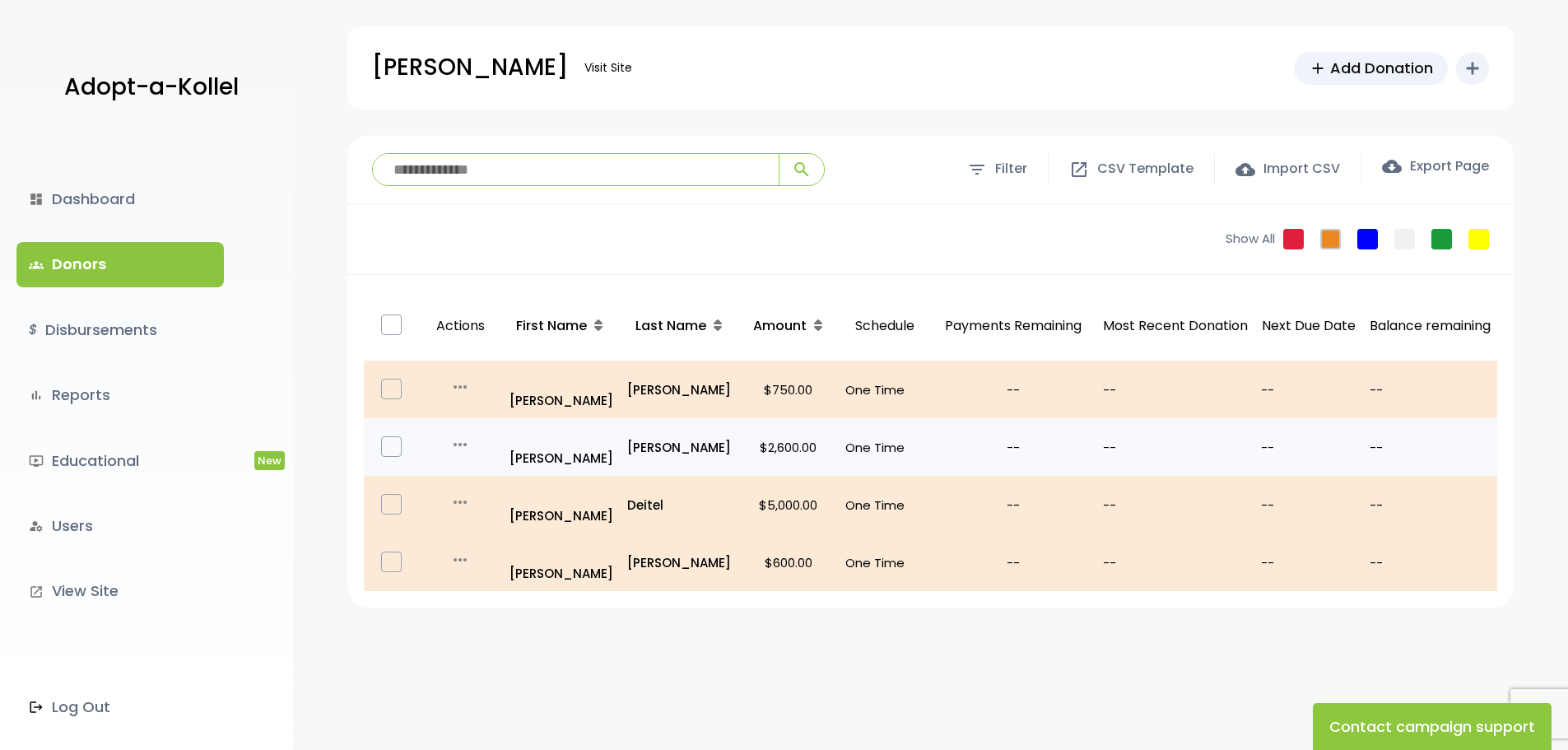
click at [463, 434] on icon "more_horiz" at bounding box center [460, 444] width 19 height 19
click at [485, 493] on link "Fulfil Pledge" at bounding box center [490, 508] width 138 height 40
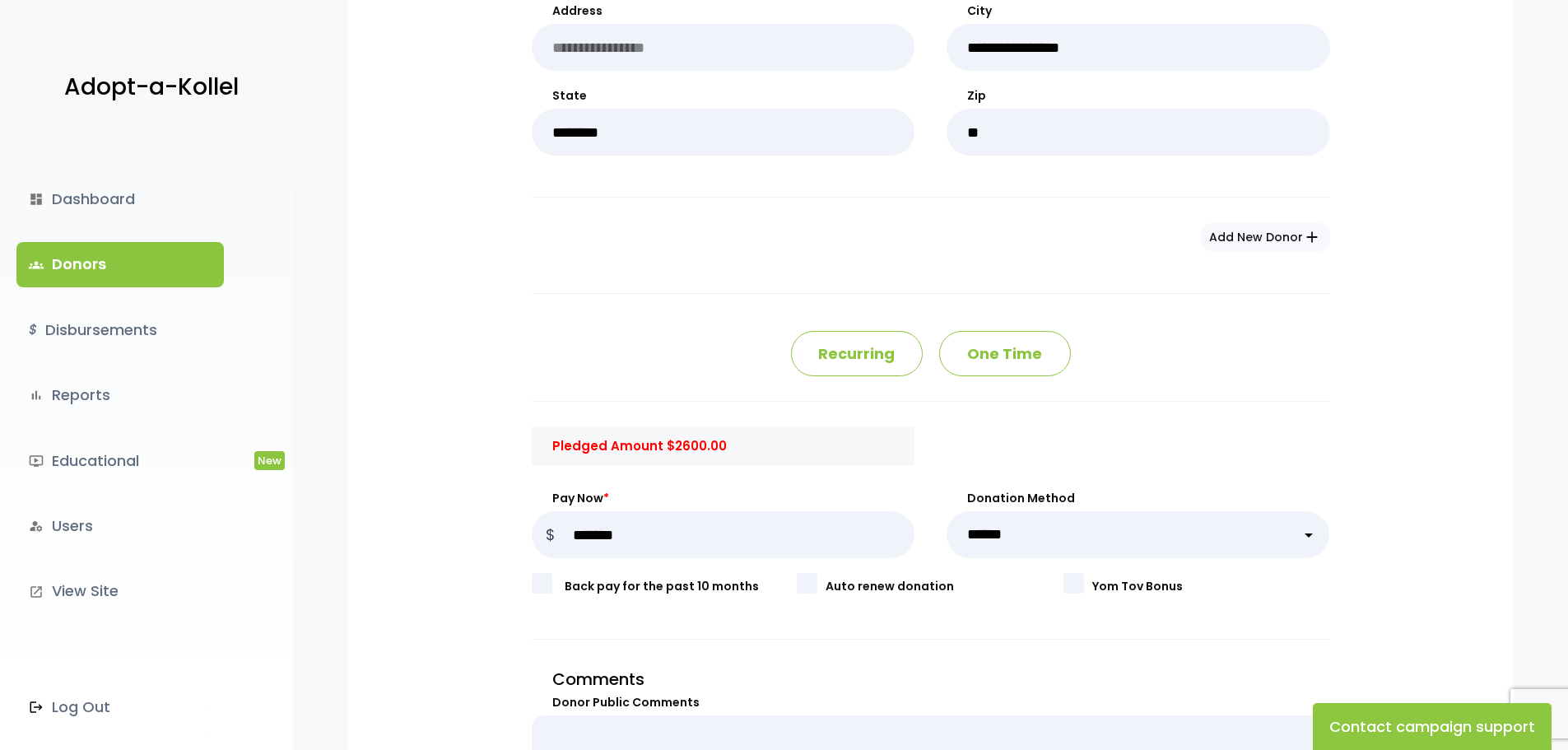
scroll to position [1070, 0]
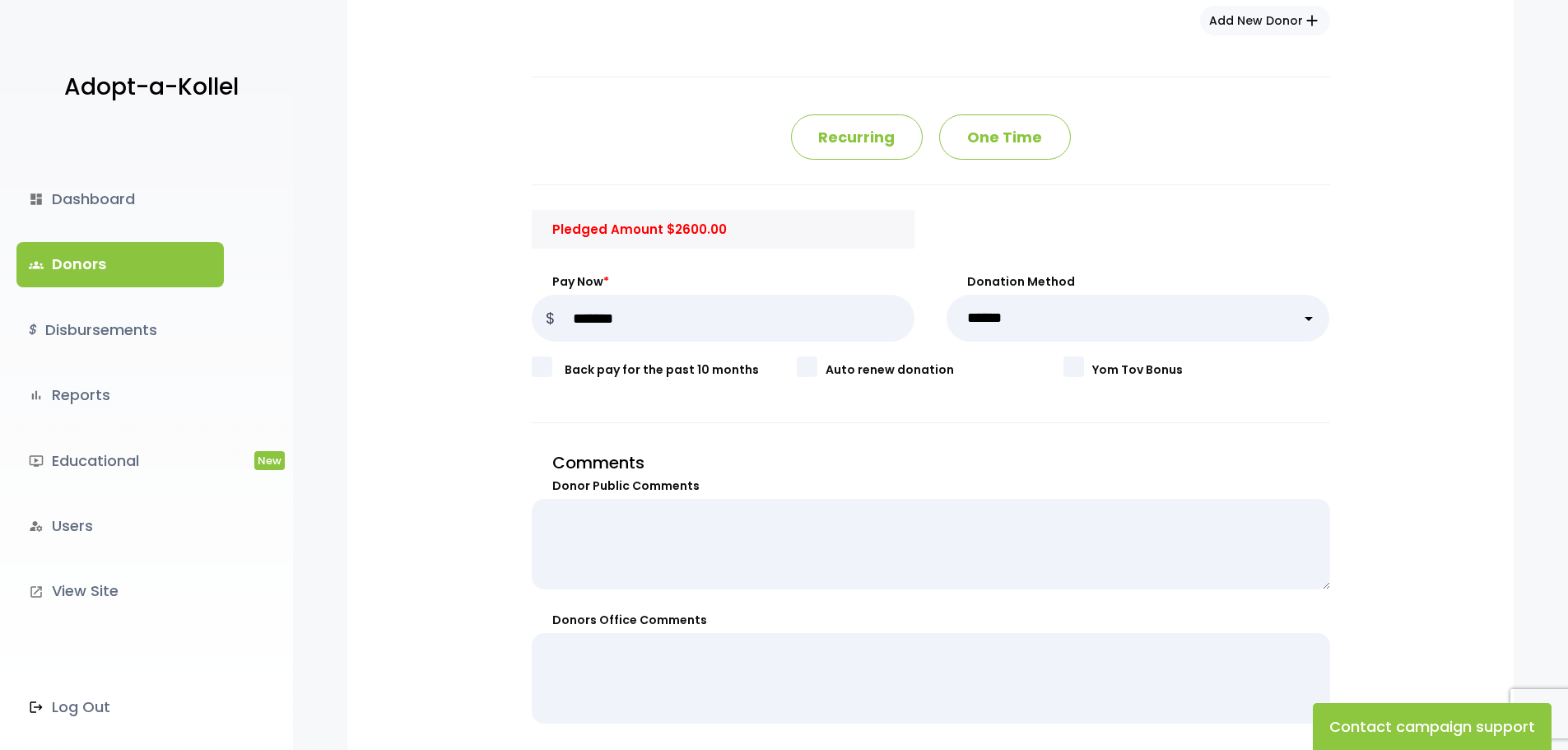
click at [875, 150] on p "Recurring" at bounding box center [856, 136] width 132 height 45
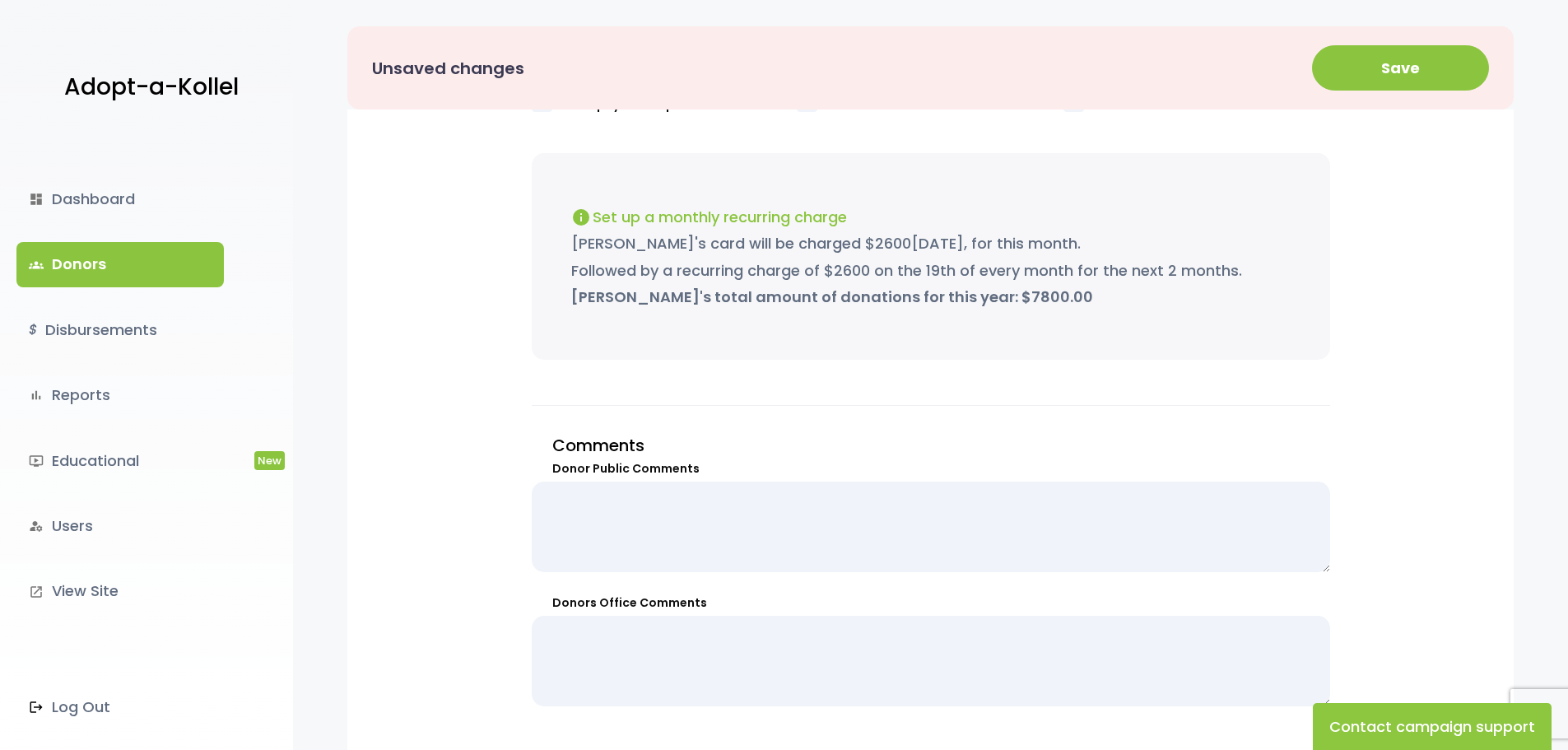
scroll to position [1152, 0]
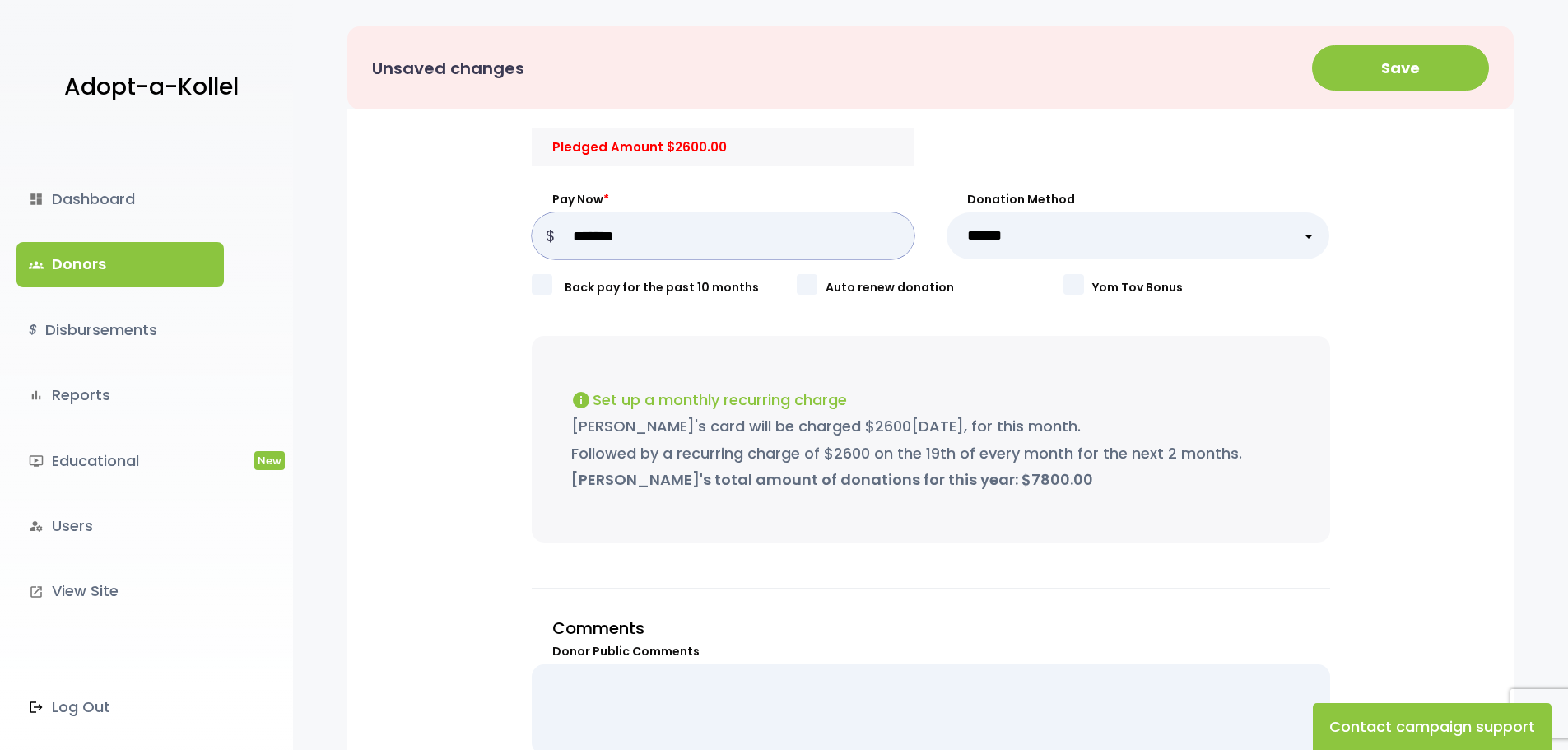
drag, startPoint x: 641, startPoint y: 239, endPoint x: 527, endPoint y: 230, distance: 114.4
click at [527, 230] on div "**********" at bounding box center [930, 4] width 1109 height 1946
type input "***"
click at [501, 295] on div "**********" at bounding box center [930, 4] width 1109 height 1946
click at [996, 233] on select "**********" at bounding box center [1138, 235] width 384 height 47
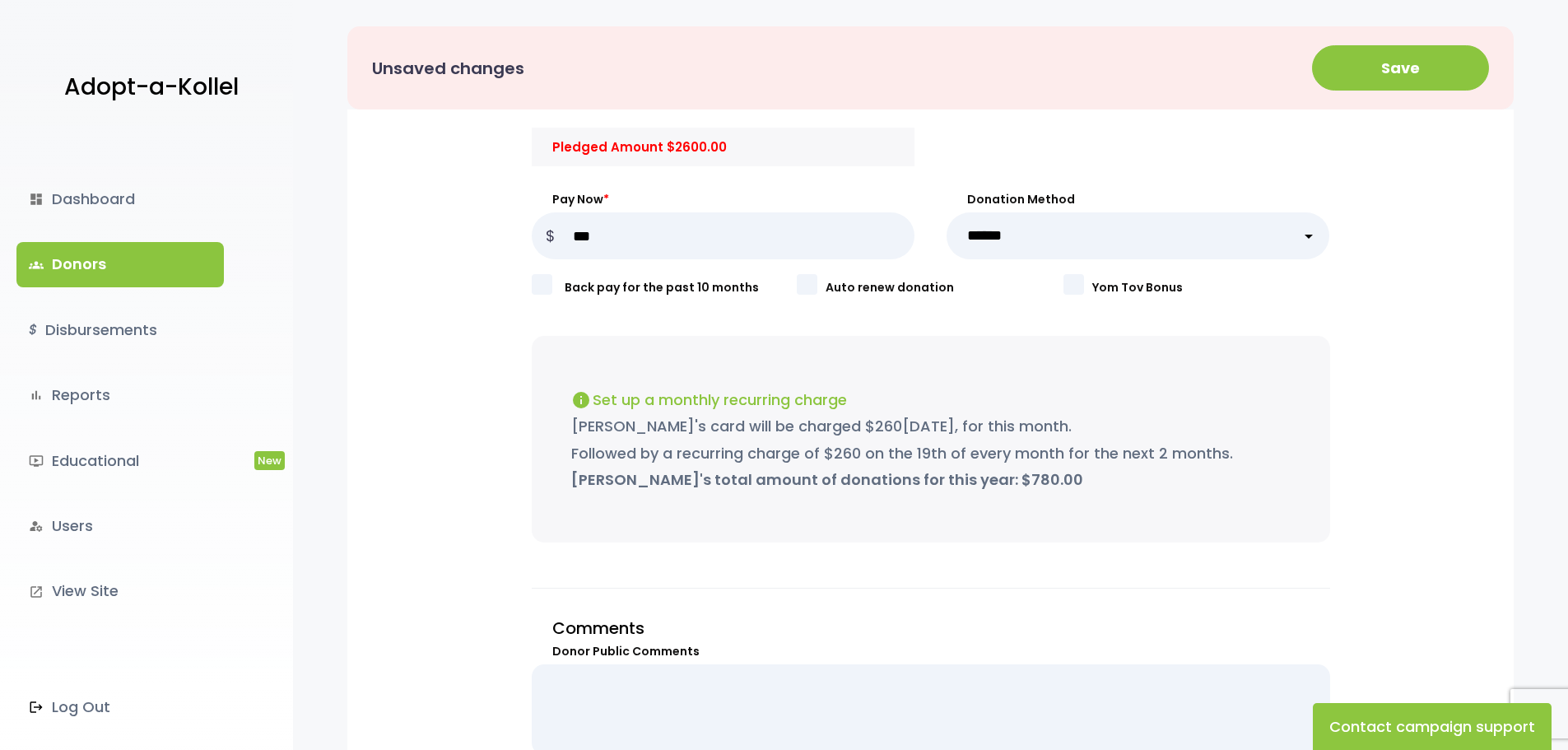
select select "**"
click at [946, 212] on select "**********" at bounding box center [1138, 235] width 384 height 47
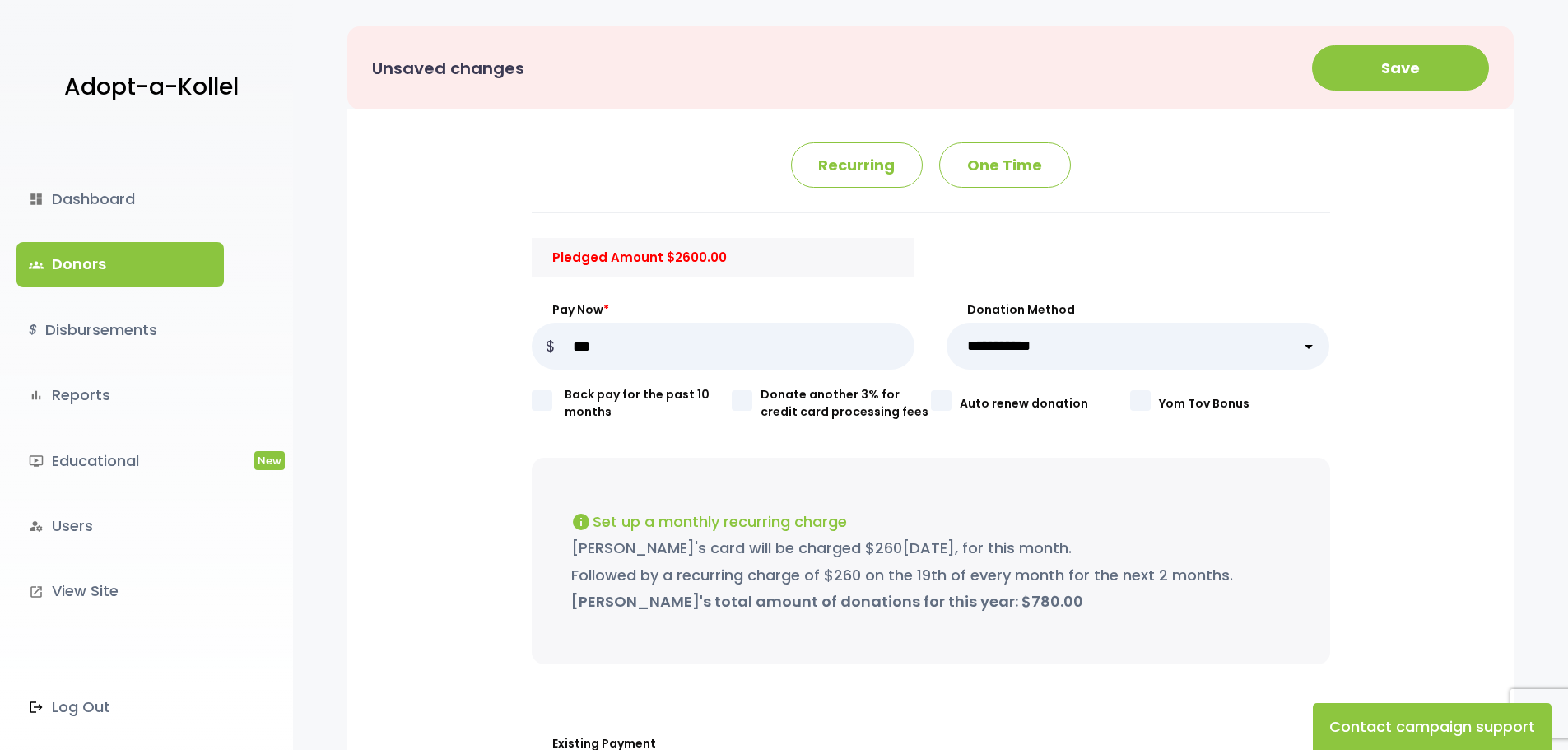
scroll to position [1040, 0]
click at [1371, 83] on button "Save" at bounding box center [1400, 67] width 177 height 45
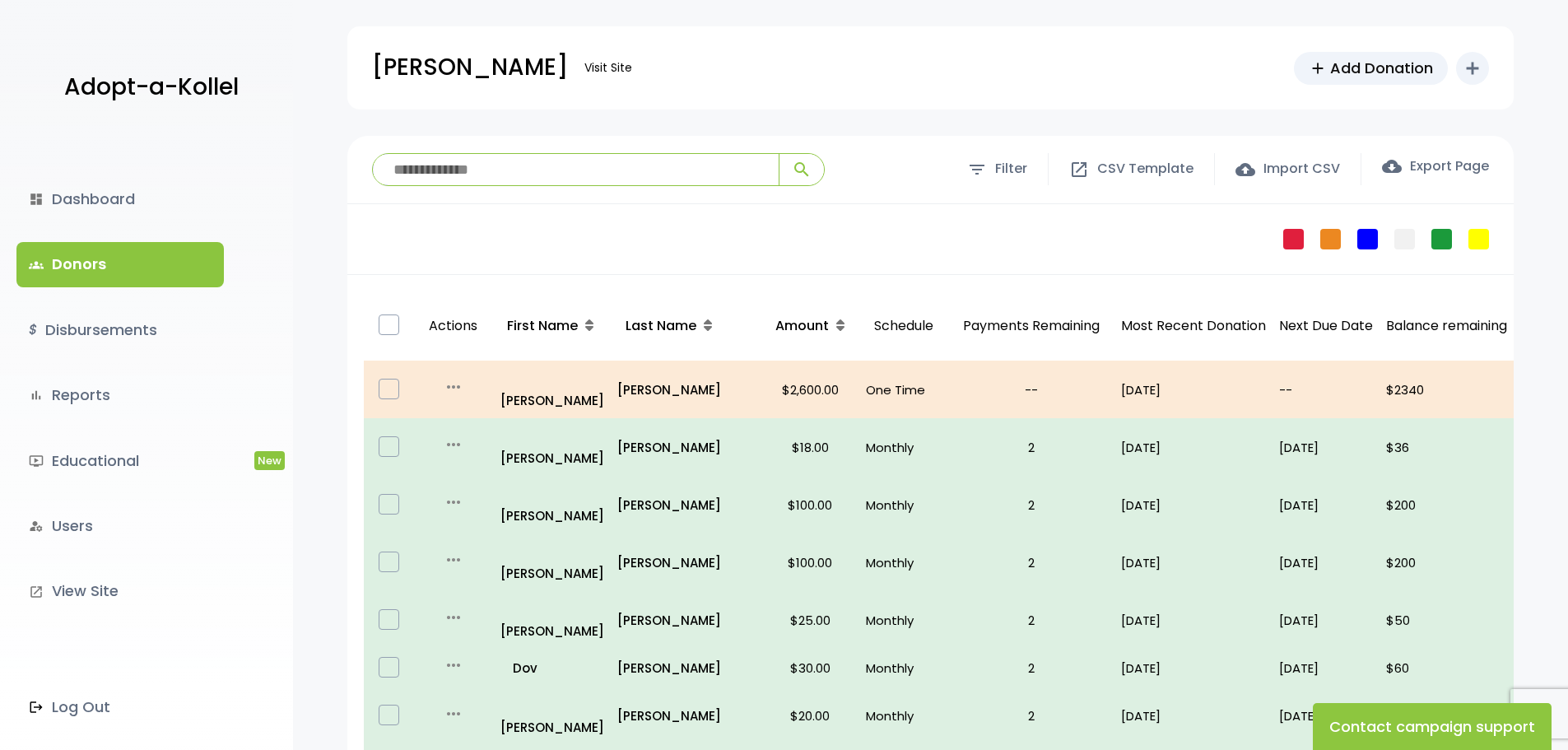
click at [440, 169] on input "search" at bounding box center [576, 169] width 406 height 31
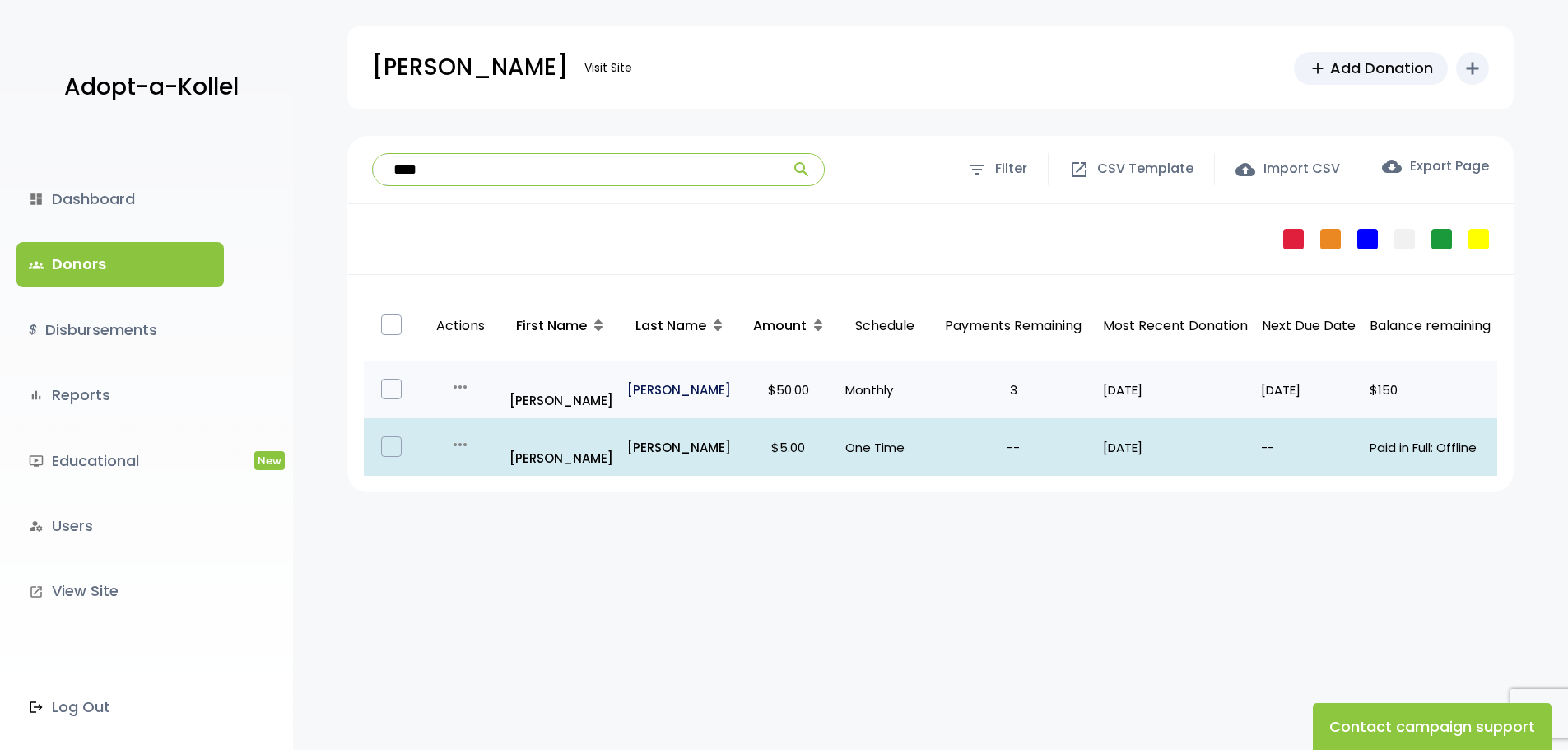
type input "****"
click at [647, 379] on p "Horowitz" at bounding box center [679, 389] width 104 height 22
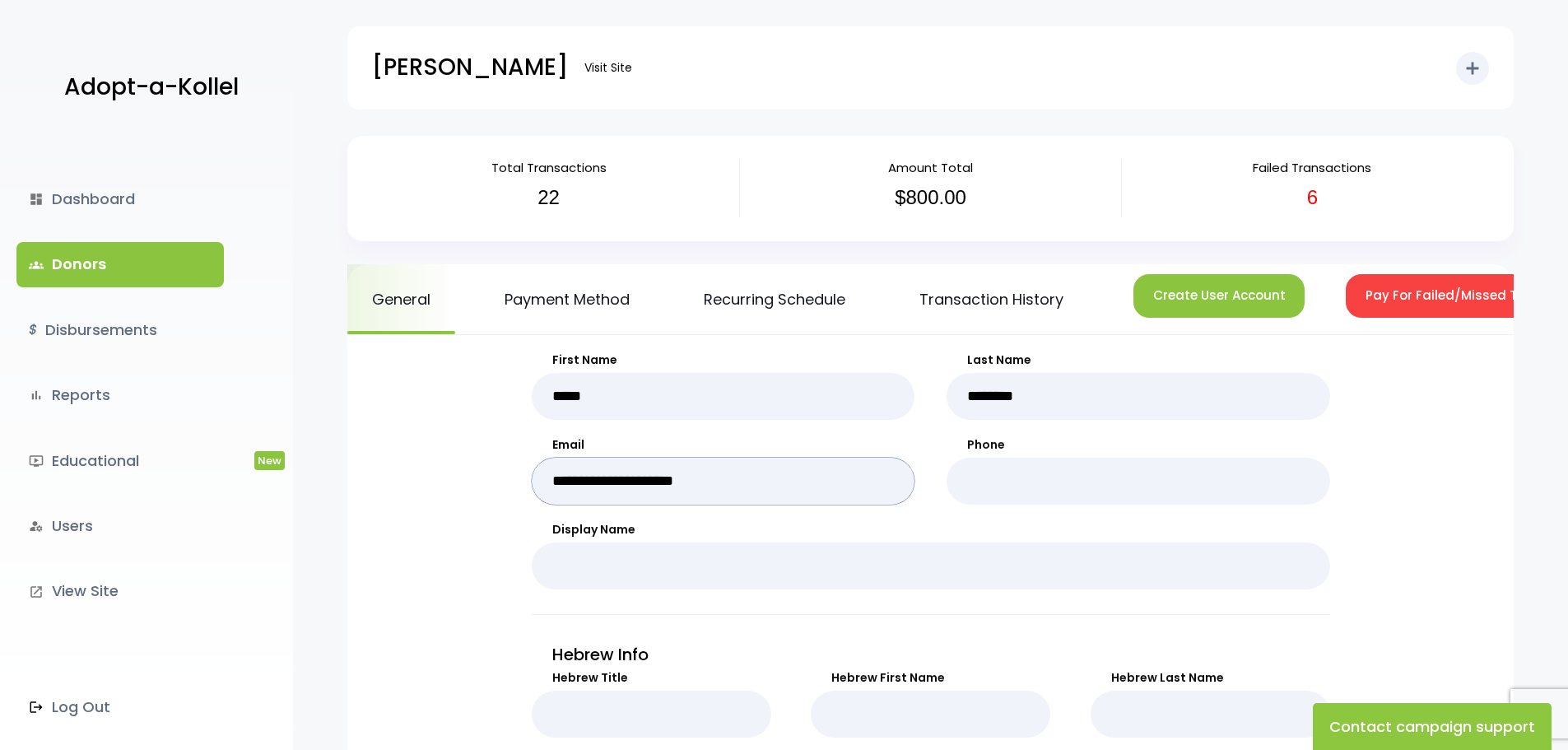
drag, startPoint x: 776, startPoint y: 488, endPoint x: 399, endPoint y: 416, distance: 383.8
paste input "*****"
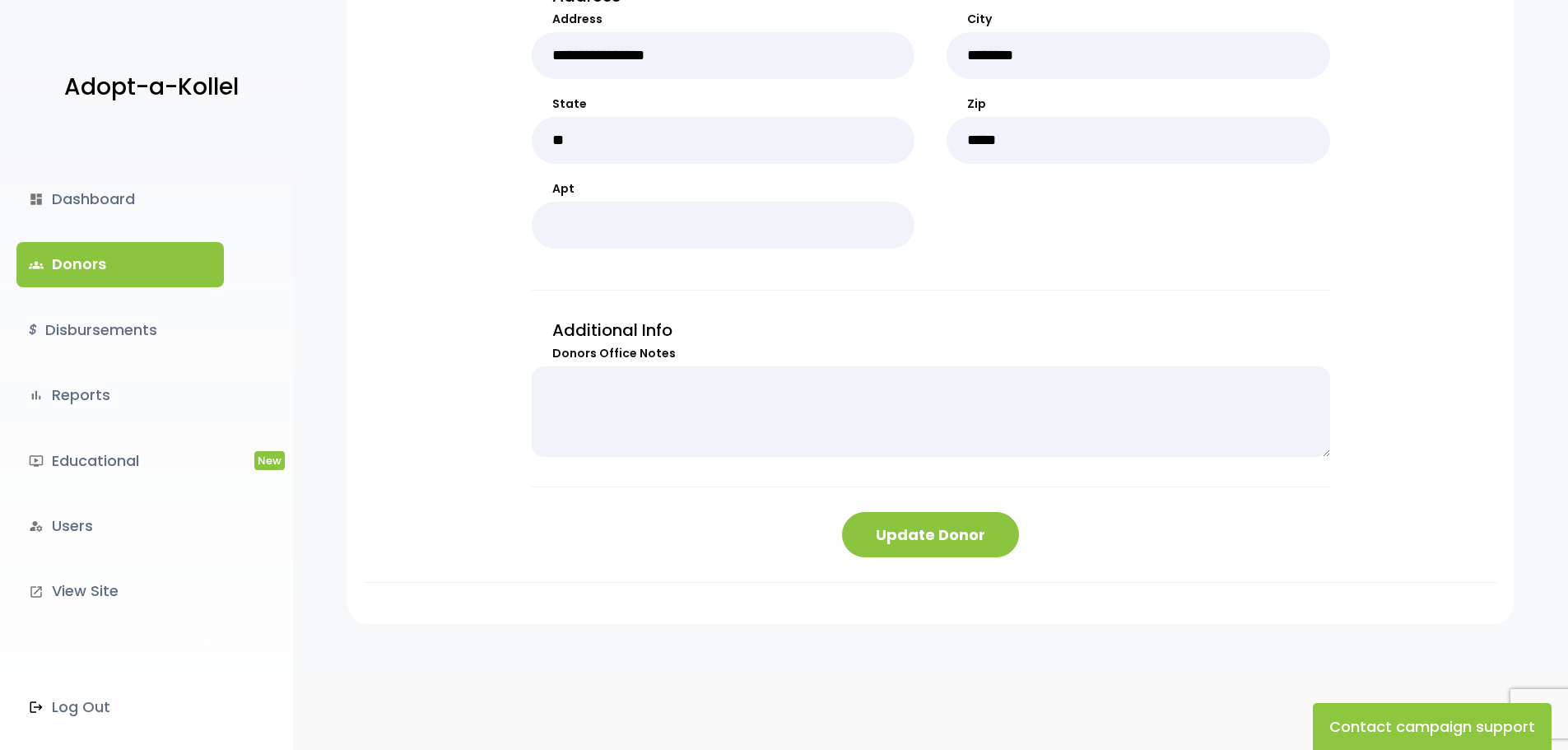
scroll to position [849, 0]
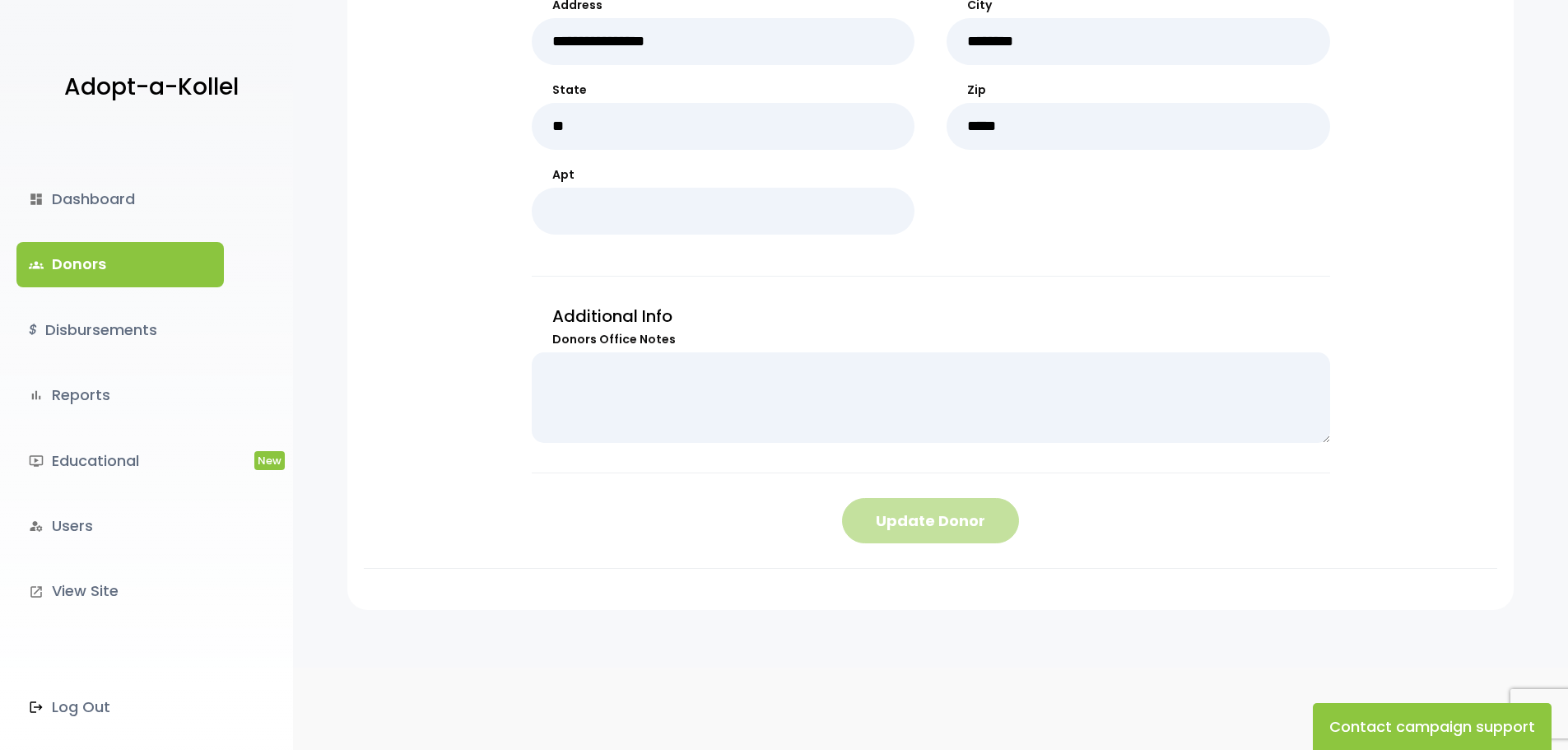
type input "**********"
click at [946, 517] on button "Update Donor" at bounding box center [930, 520] width 177 height 45
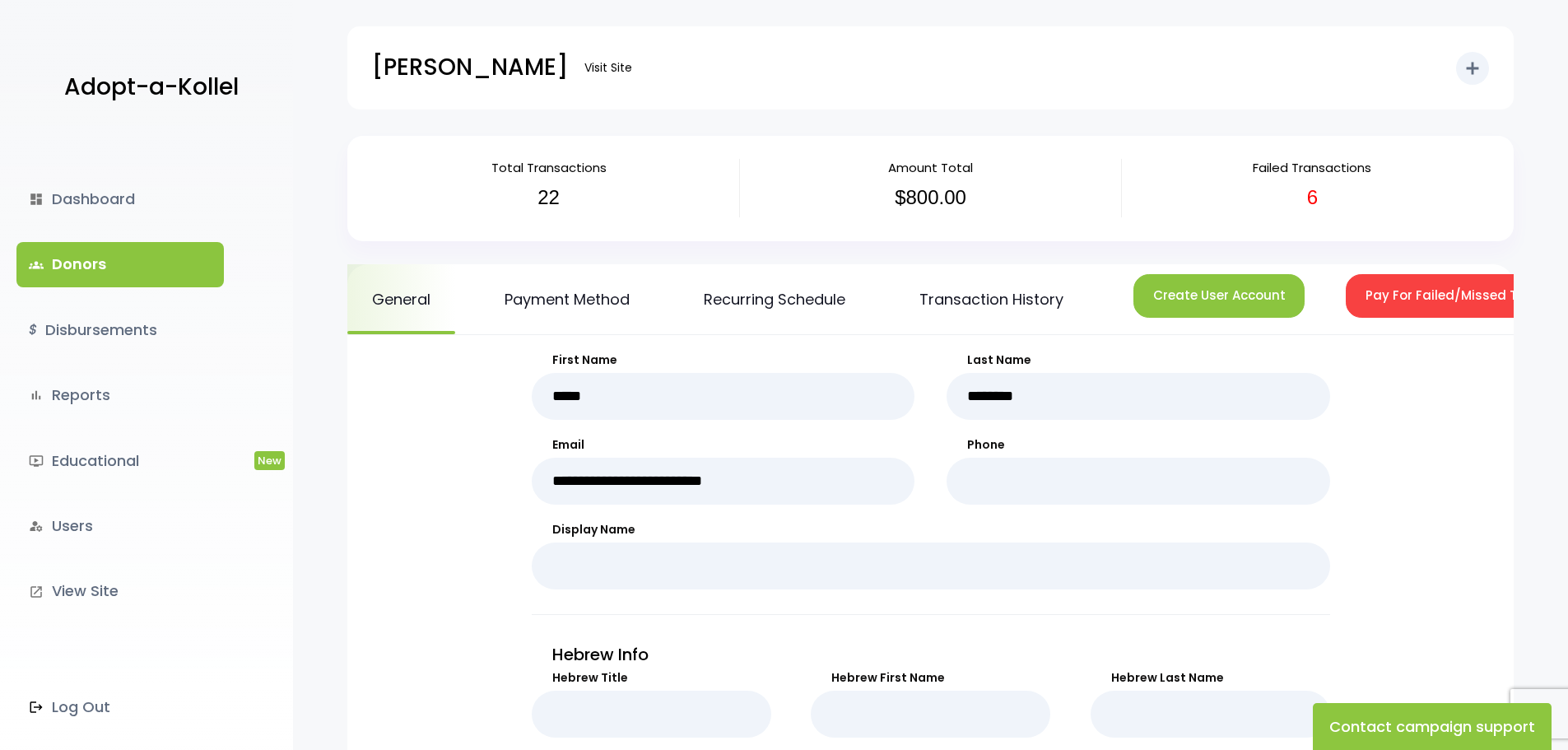
click at [92, 277] on link "groups Donors" at bounding box center [120, 264] width 208 height 44
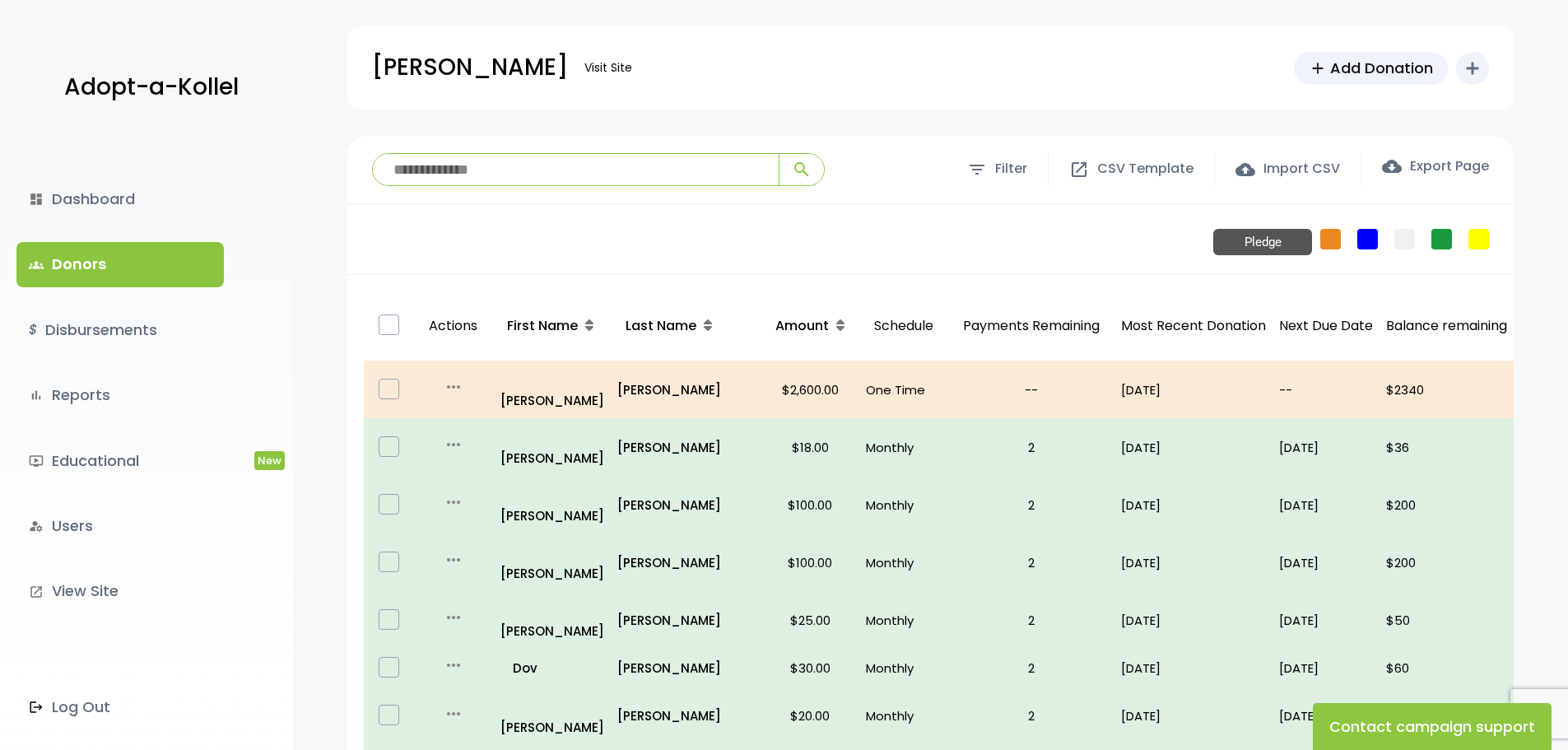
click at [1340, 236] on link "Pledge" at bounding box center [1330, 239] width 20 height 20
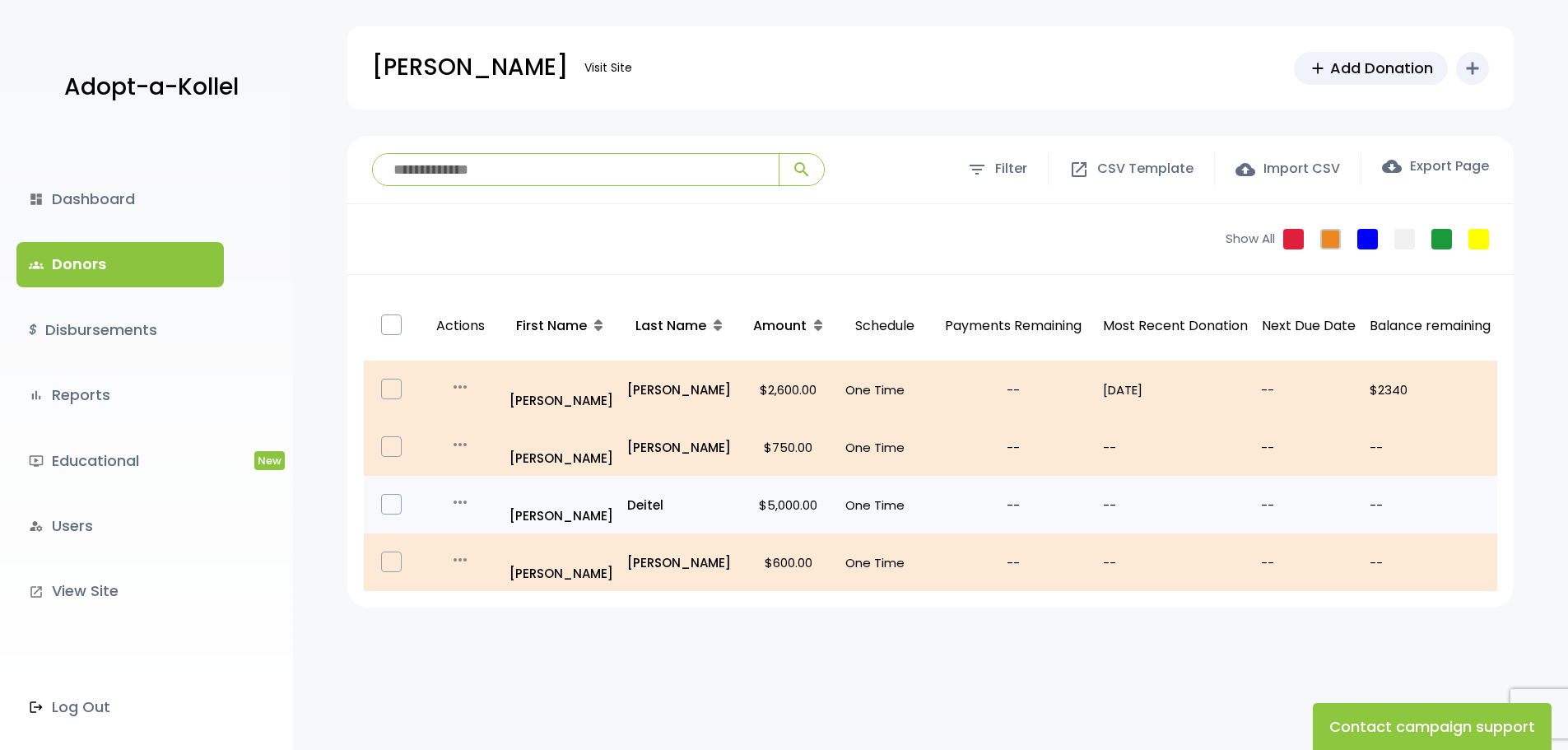
click at [466, 493] on icon "more_horiz" at bounding box center [460, 502] width 19 height 19
click at [491, 585] on link "Delete Pledge" at bounding box center [490, 605] width 138 height 40
